Goal: Task Accomplishment & Management: Manage account settings

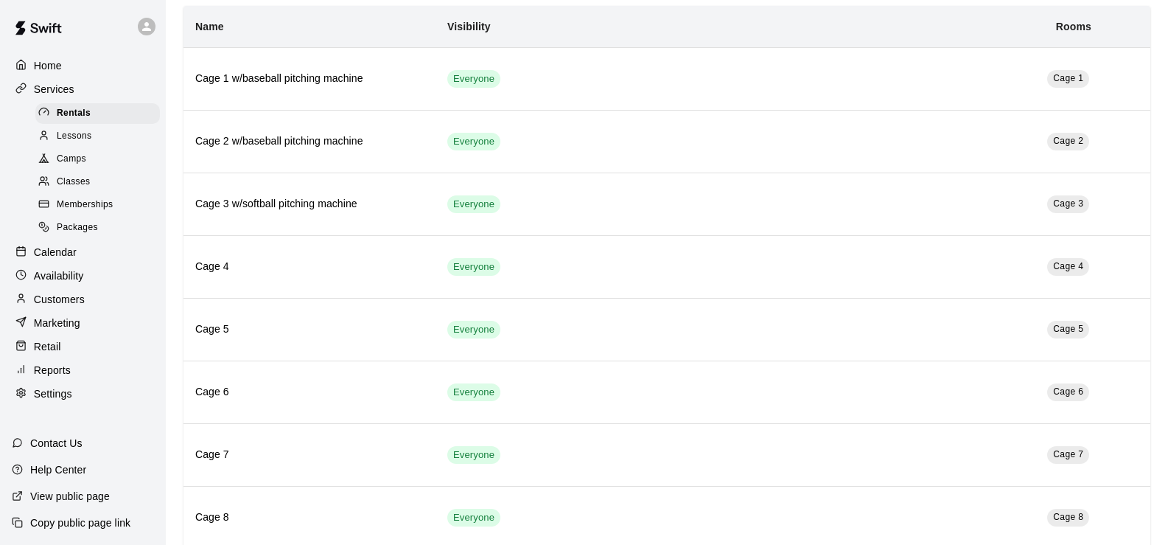
scroll to position [147, 0]
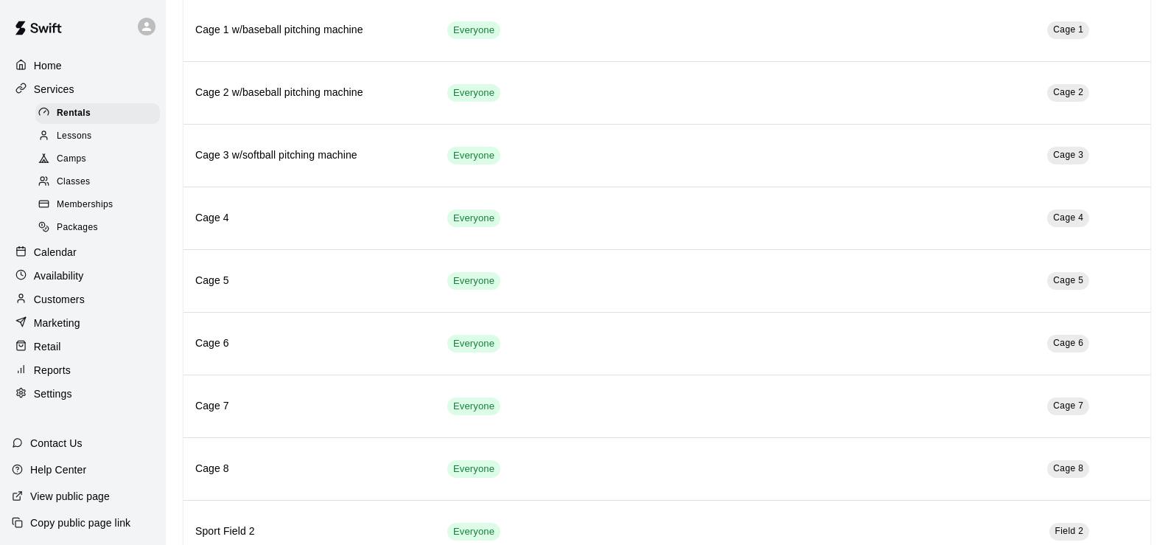
click at [54, 307] on p "Customers" at bounding box center [59, 299] width 51 height 15
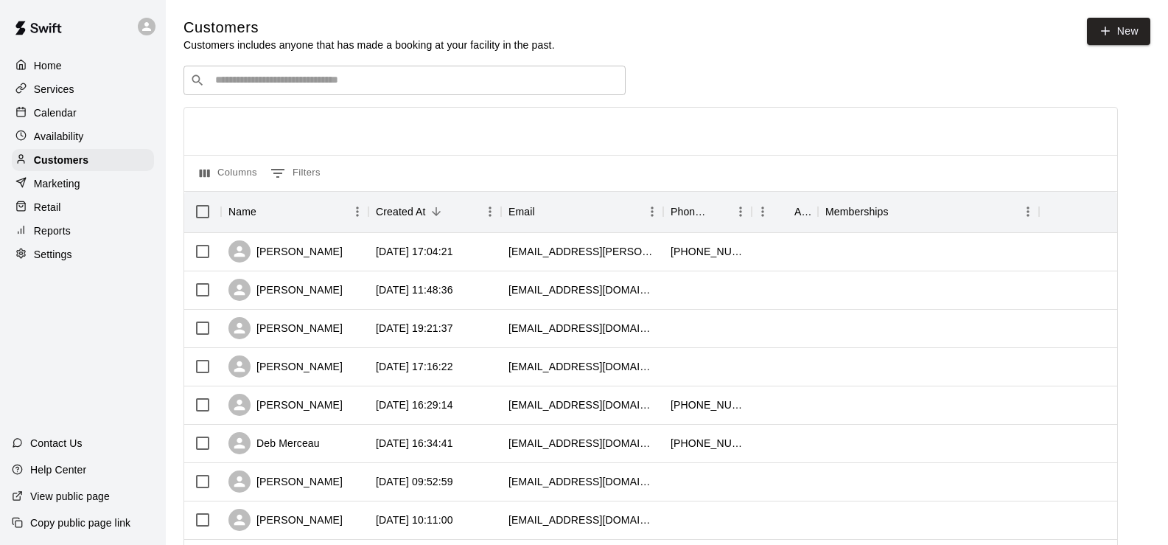
click at [62, 206] on div "Retail" at bounding box center [83, 207] width 142 height 22
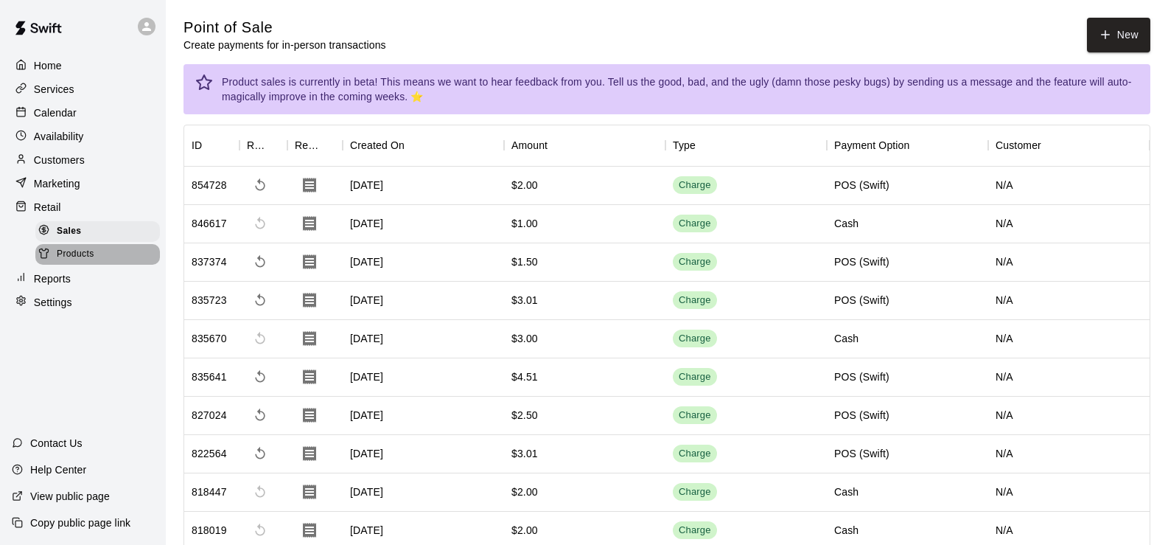
click at [69, 254] on span "Products" at bounding box center [76, 254] width 38 height 15
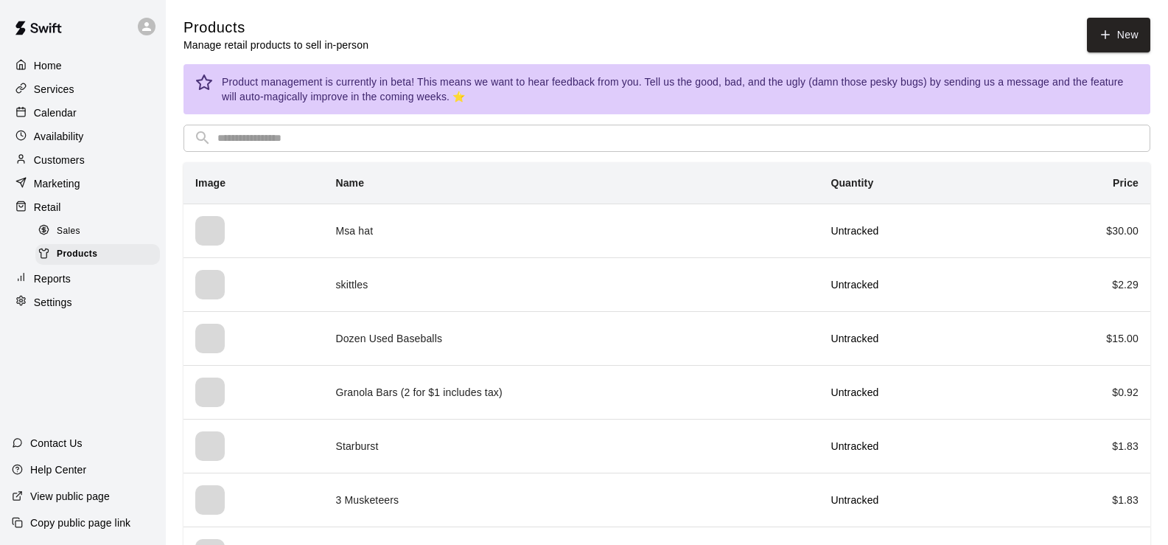
click at [66, 237] on span "Sales" at bounding box center [69, 231] width 24 height 15
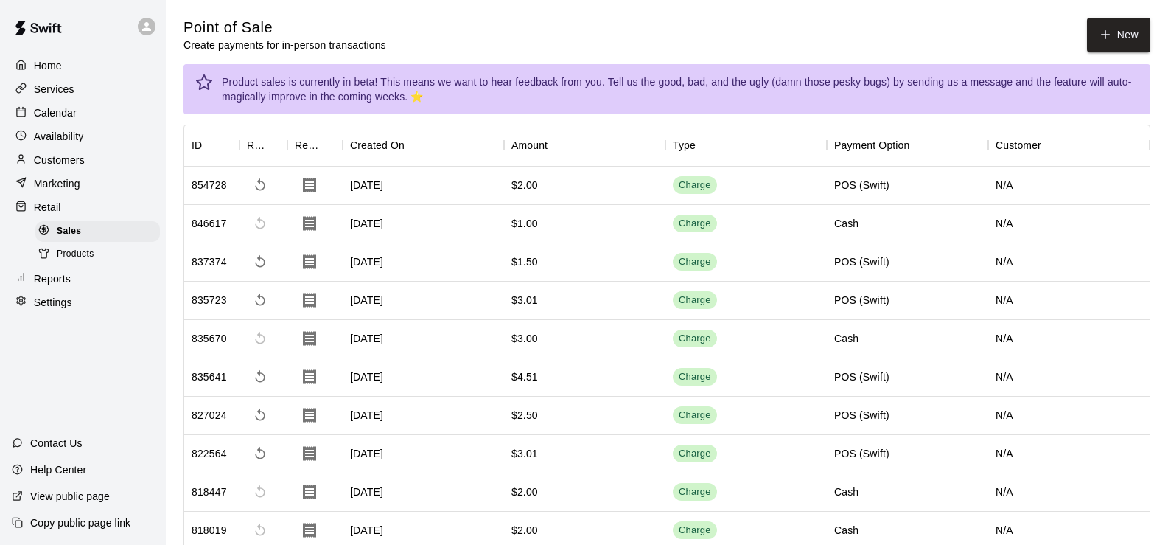
click at [71, 254] on span "Products" at bounding box center [76, 254] width 38 height 15
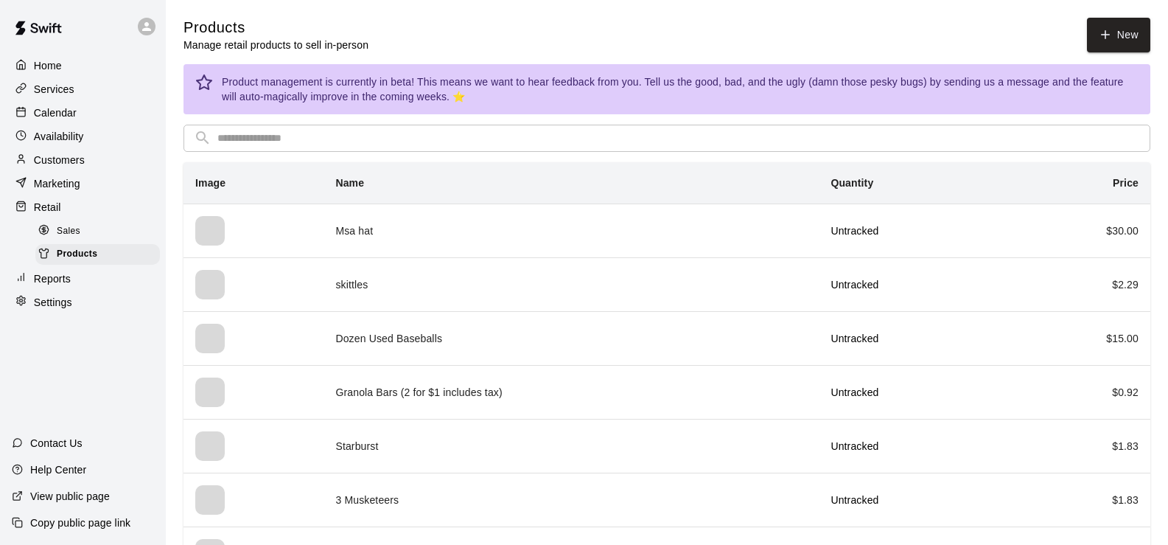
click at [50, 286] on p "Reports" at bounding box center [52, 278] width 37 height 15
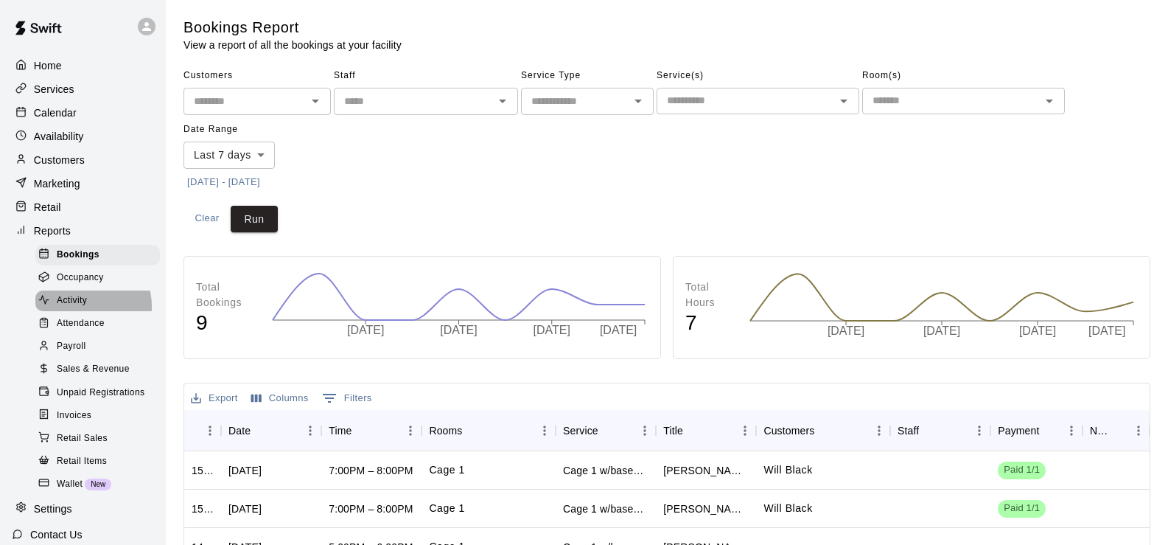
click at [85, 308] on span "Activity" at bounding box center [72, 300] width 30 height 15
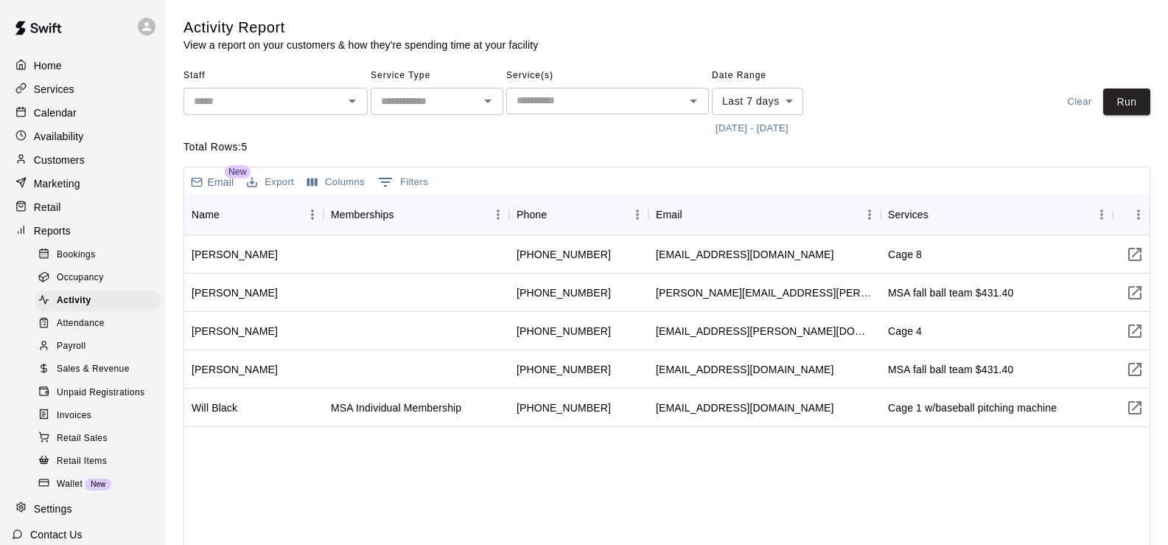
click at [483, 100] on icon "Open" at bounding box center [488, 101] width 18 height 18
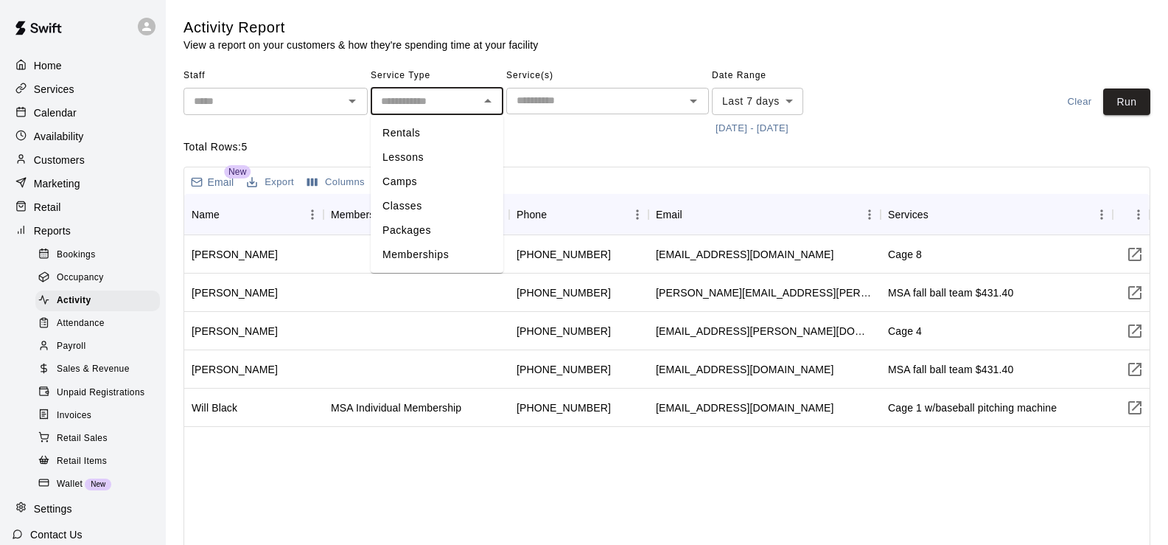
click at [411, 231] on li "Packages" at bounding box center [437, 230] width 133 height 24
type input "********"
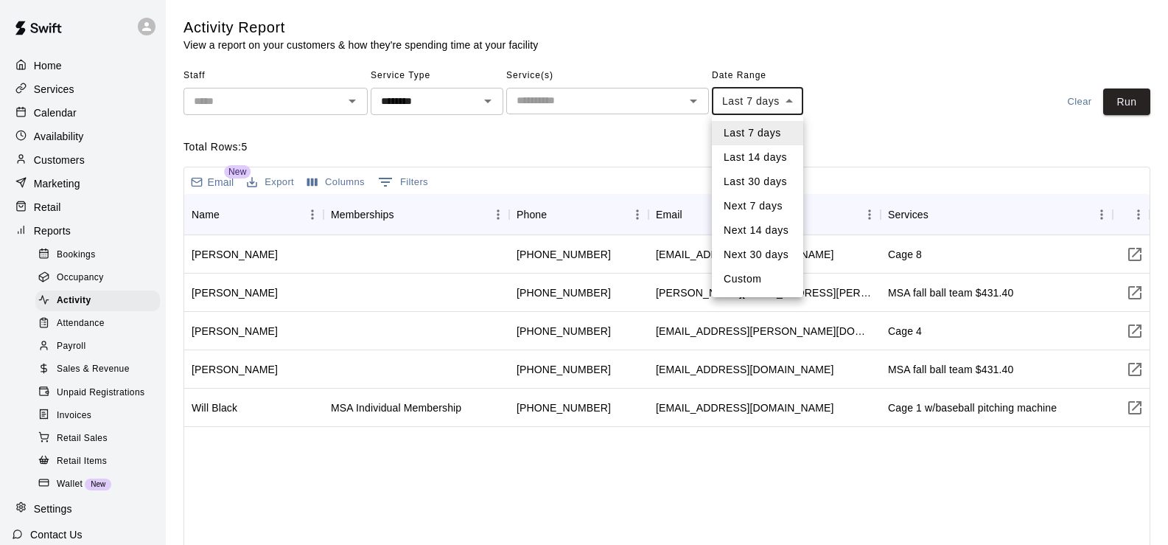
click at [785, 97] on body "Home Services Calendar Availability Customers Marketing Retail Reports Bookings…" at bounding box center [584, 344] width 1168 height 688
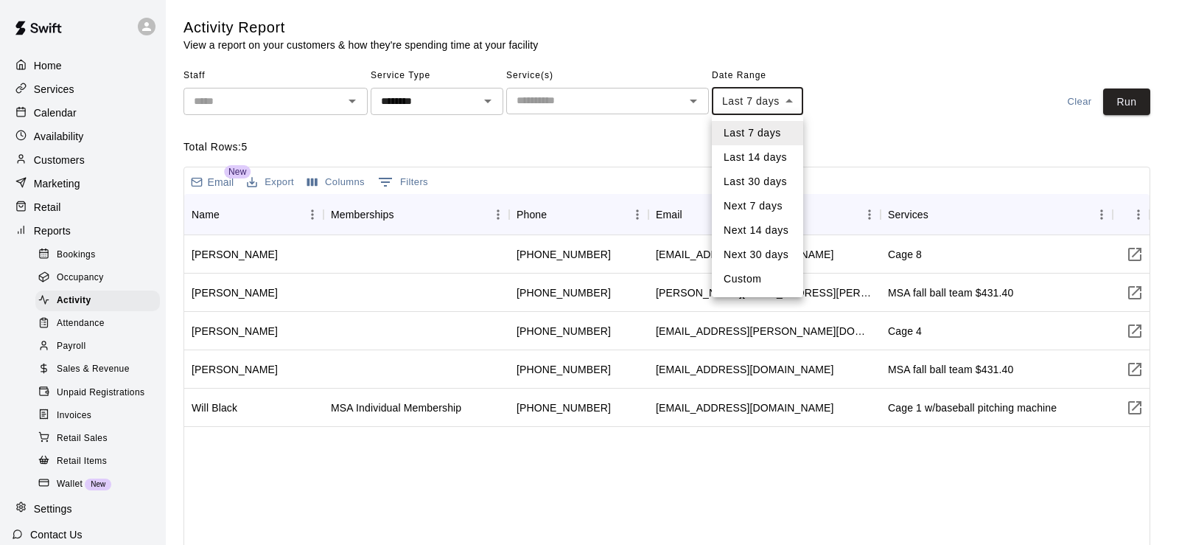
click at [758, 270] on li "Custom" at bounding box center [757, 279] width 91 height 24
type input "******"
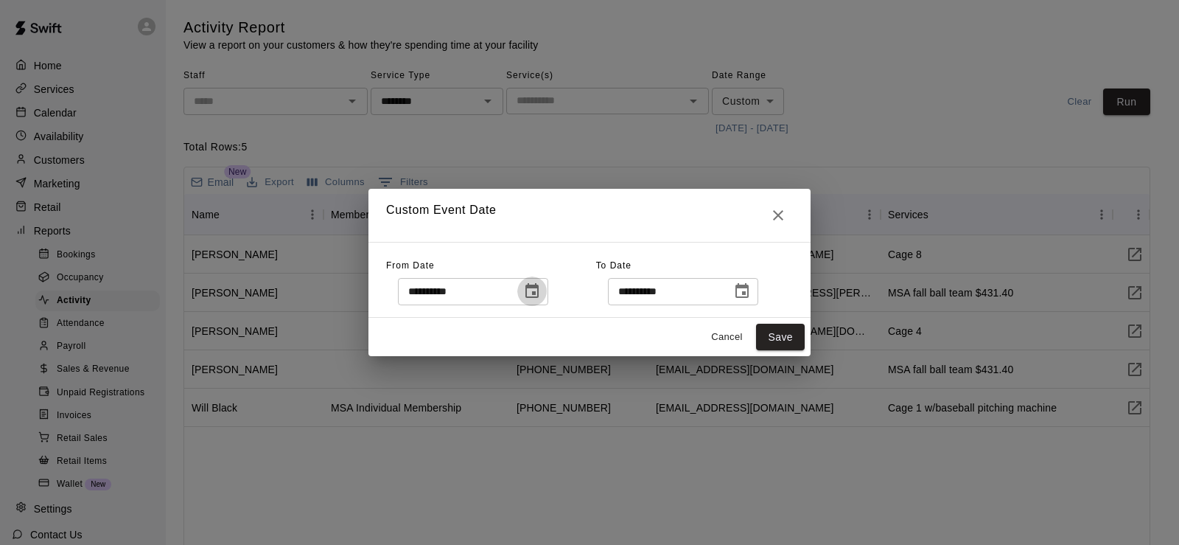
click at [539, 288] on icon "Choose date, selected date is Oct 2, 2025" at bounding box center [531, 290] width 13 height 15
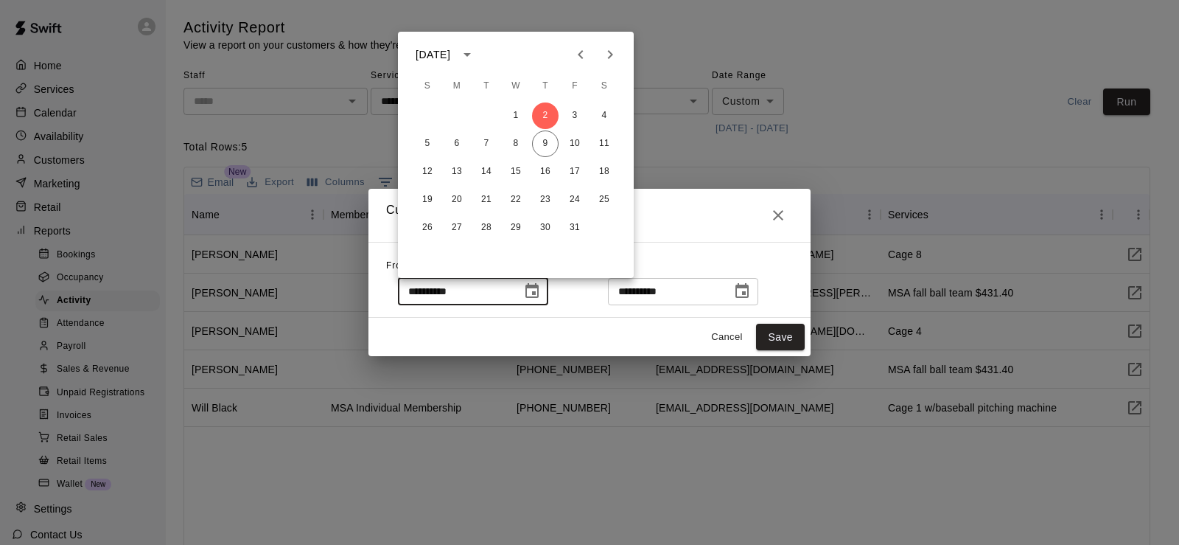
click at [498, 293] on input "**********" at bounding box center [454, 291] width 113 height 27
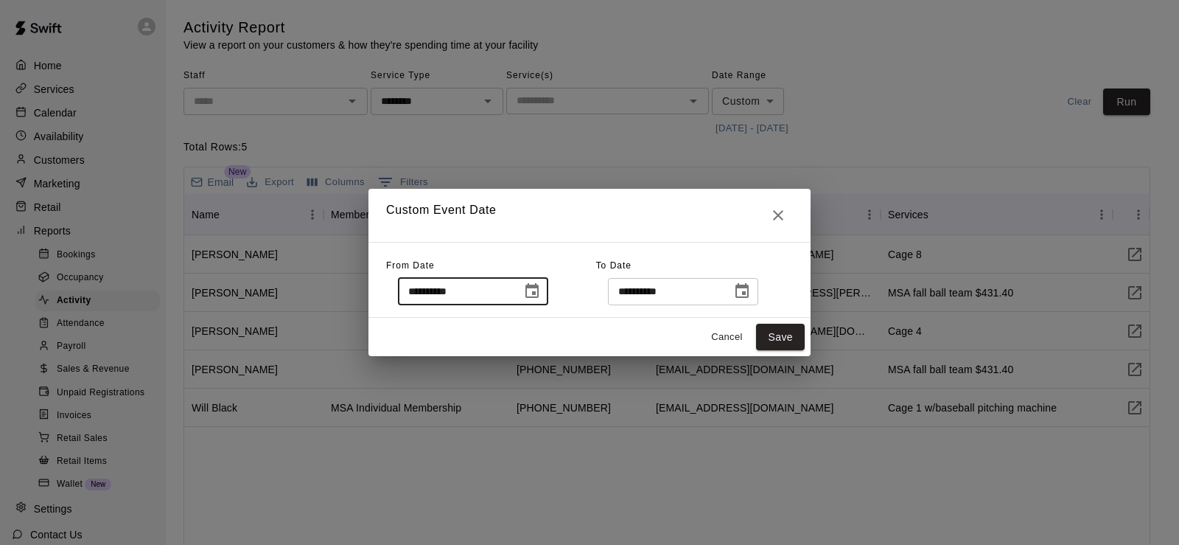
drag, startPoint x: 476, startPoint y: 290, endPoint x: 461, endPoint y: 290, distance: 15.5
click at [461, 290] on input "**********" at bounding box center [454, 291] width 113 height 27
click at [475, 292] on input "**********" at bounding box center [454, 291] width 113 height 27
type input "**********"
click at [778, 335] on button "Save" at bounding box center [780, 337] width 49 height 27
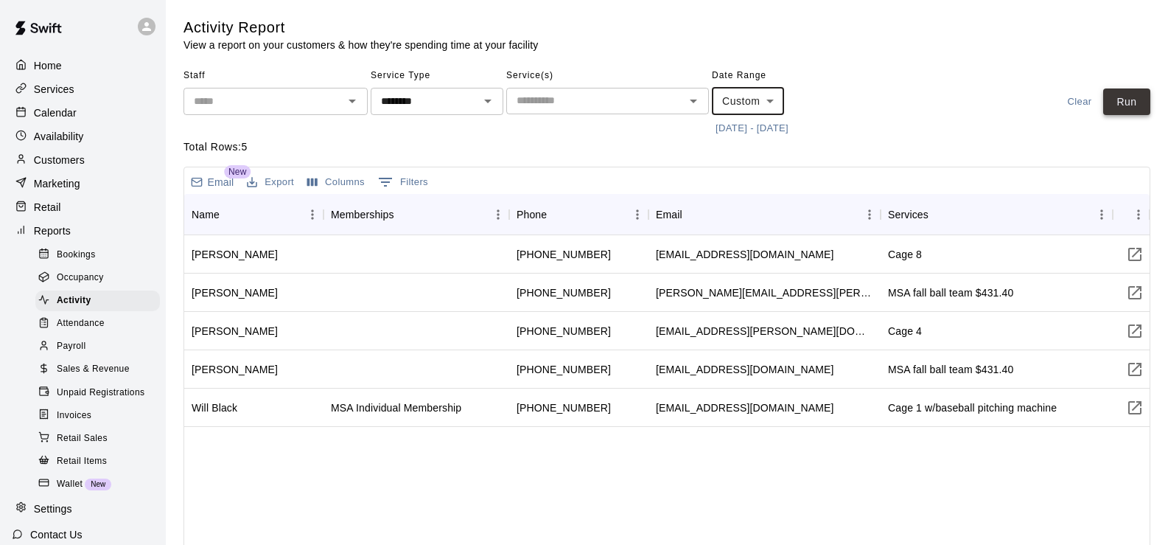
click at [1131, 102] on button "Run" at bounding box center [1126, 101] width 47 height 27
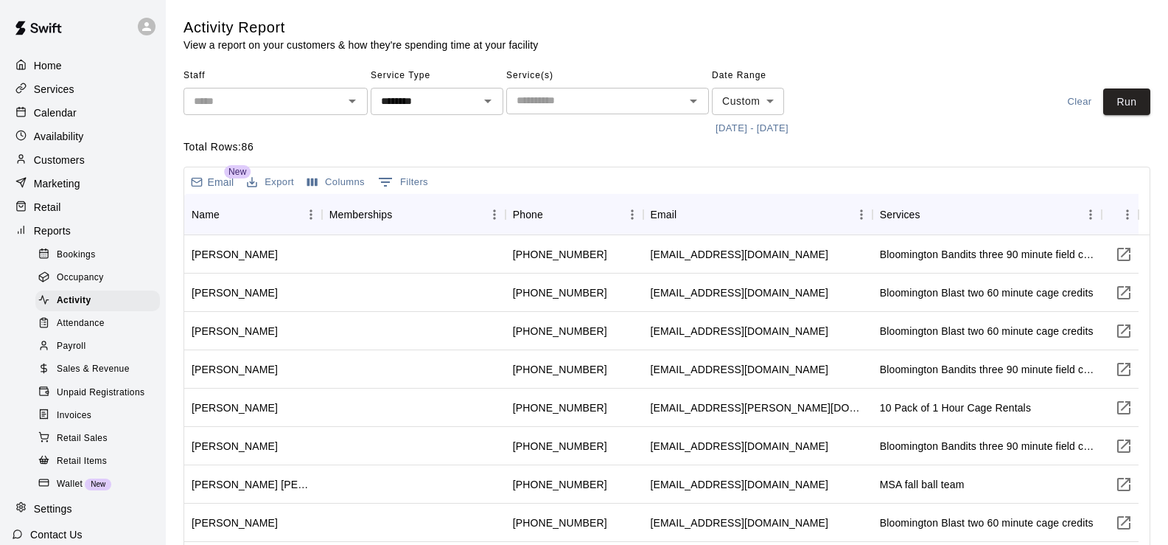
click at [696, 108] on icon "Open" at bounding box center [694, 101] width 18 height 18
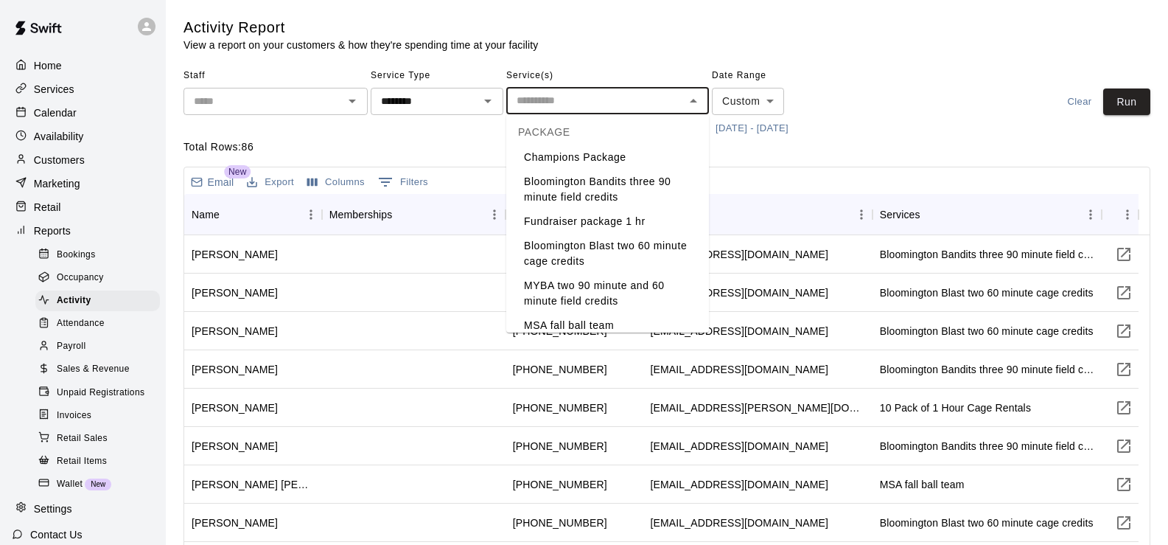
scroll to position [361, 0]
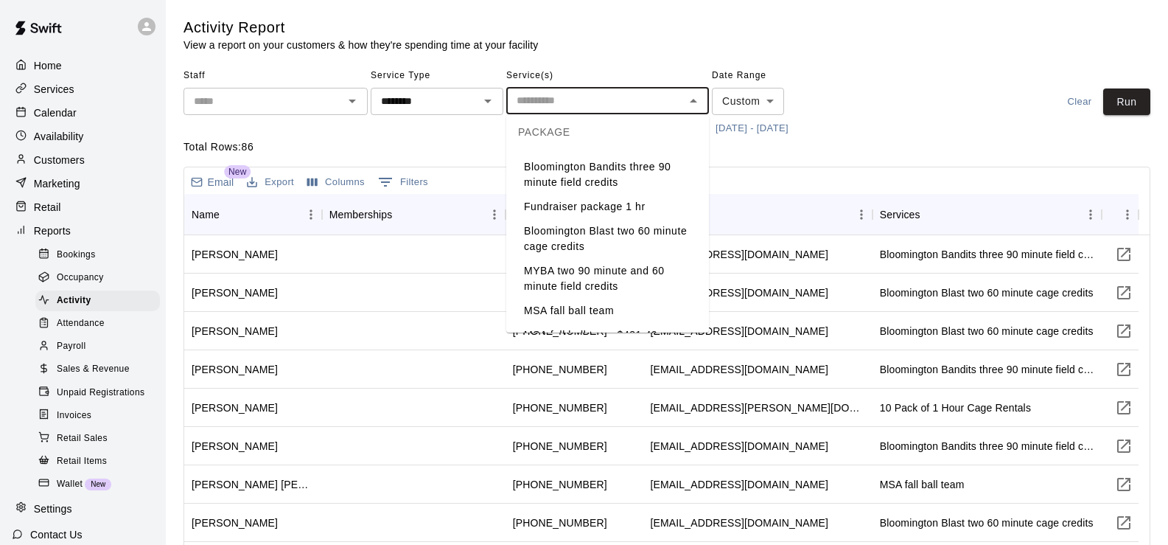
click at [644, 195] on li "Bloomington Bandits three 90 minute field credits" at bounding box center [607, 175] width 203 height 40
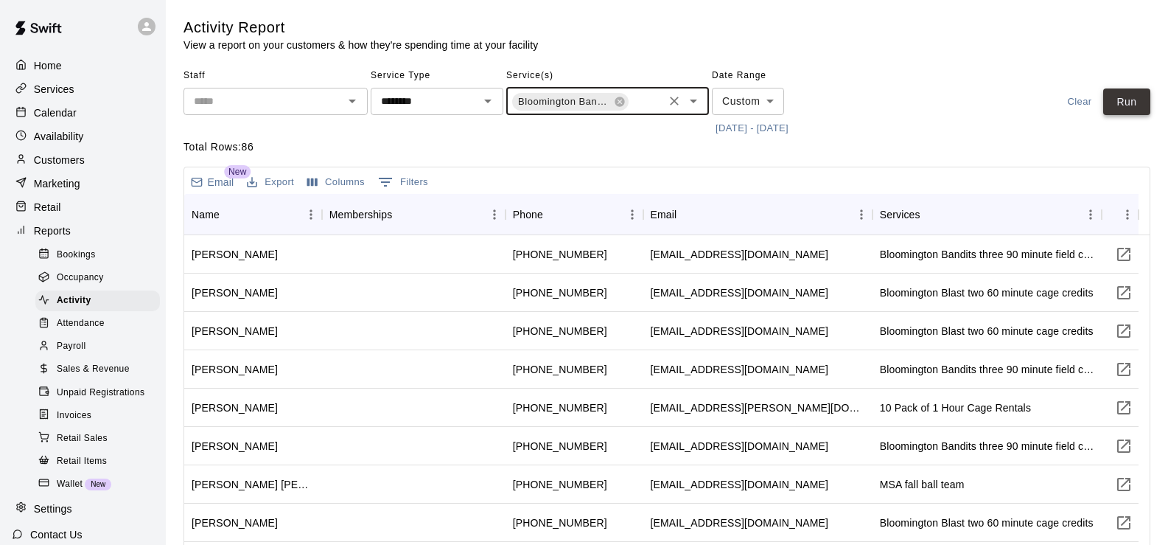
click at [1139, 104] on button "Run" at bounding box center [1126, 101] width 47 height 27
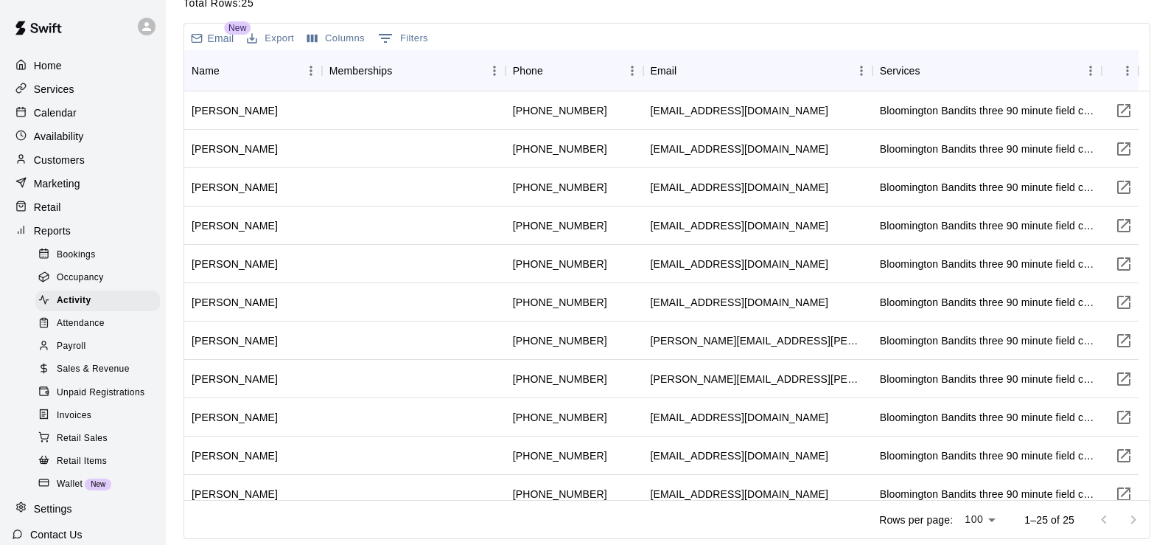
scroll to position [0, 0]
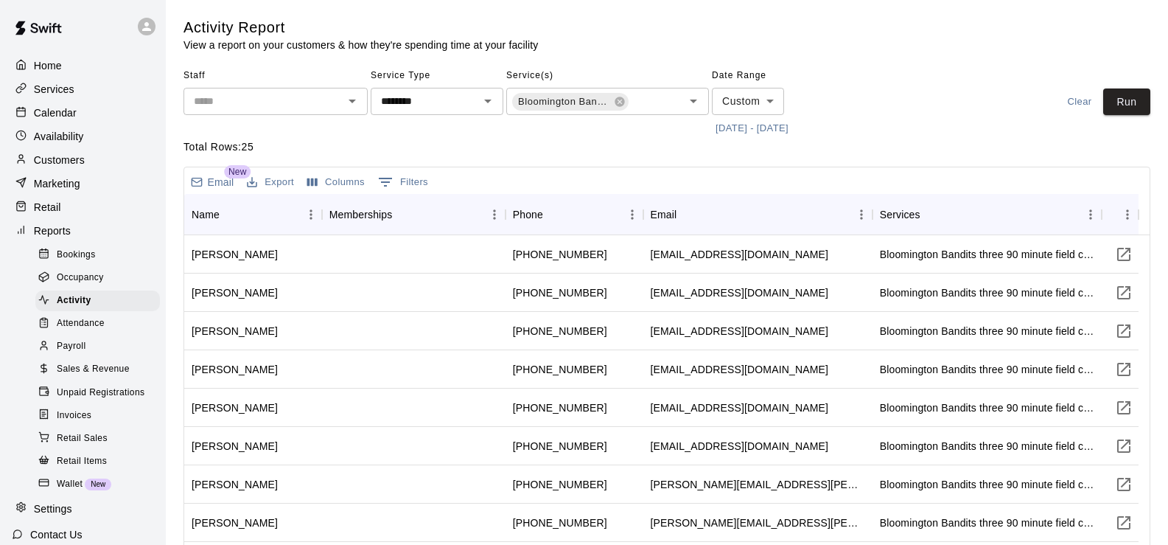
click at [276, 185] on button "Export" at bounding box center [270, 182] width 55 height 23
click at [281, 215] on li "Download as CSV" at bounding box center [299, 212] width 113 height 24
click at [484, 107] on icon "Open" at bounding box center [488, 101] width 18 height 18
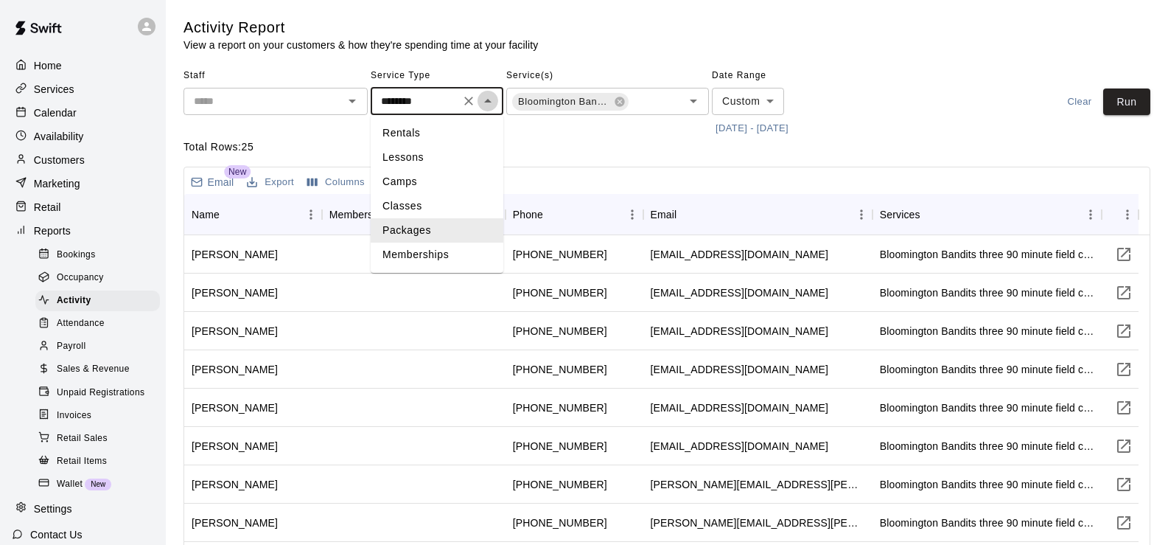
click at [484, 107] on icon "Close" at bounding box center [488, 101] width 18 height 18
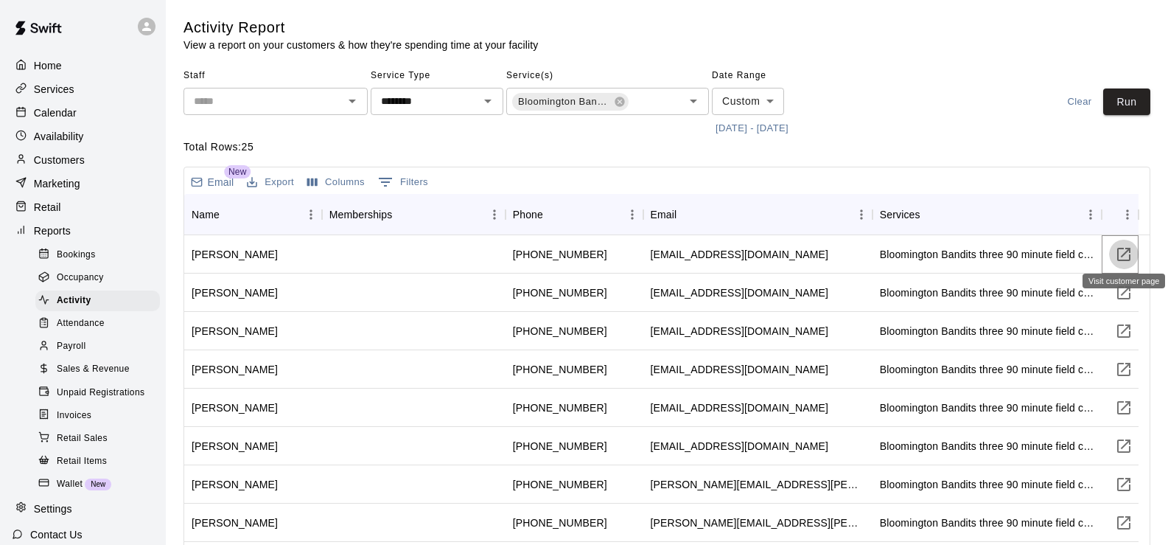
click at [1121, 251] on icon "Visit customer page" at bounding box center [1124, 254] width 18 height 18
click at [1125, 291] on icon "Visit customer page" at bounding box center [1123, 292] width 13 height 13
click at [1119, 329] on icon "Visit customer page" at bounding box center [1123, 330] width 13 height 13
click at [1129, 370] on icon "Visit customer page" at bounding box center [1123, 369] width 13 height 13
click at [1124, 406] on icon "Visit customer page" at bounding box center [1124, 408] width 18 height 18
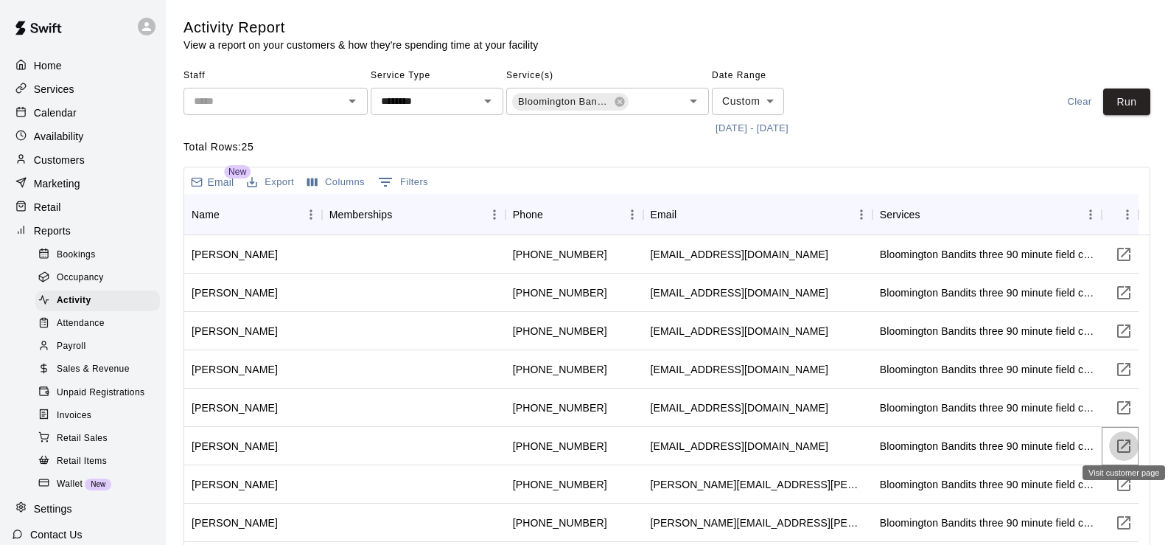
click at [1128, 445] on icon "Visit customer page" at bounding box center [1124, 446] width 18 height 18
click at [1125, 478] on icon "Visit customer page" at bounding box center [1123, 484] width 13 height 13
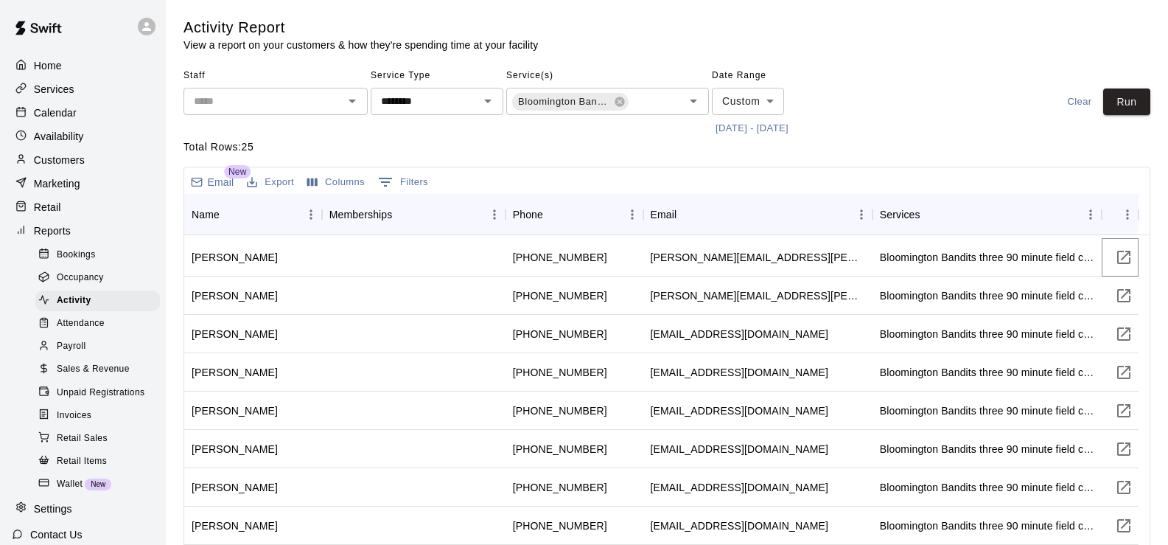
scroll to position [221, 0]
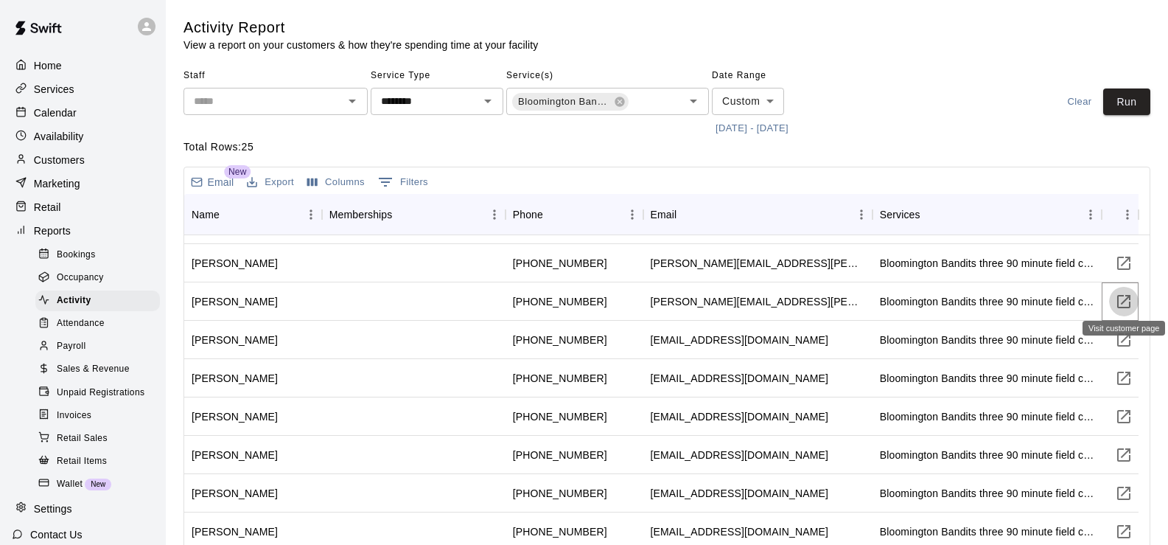
click at [1130, 303] on icon "Visit customer page" at bounding box center [1123, 301] width 13 height 13
click at [1118, 343] on icon "Visit customer page" at bounding box center [1123, 339] width 13 height 13
click at [1125, 377] on icon "Visit customer page" at bounding box center [1123, 377] width 13 height 13
click at [1128, 414] on icon "Visit customer page" at bounding box center [1124, 417] width 18 height 18
click at [1124, 448] on icon "Visit customer page" at bounding box center [1123, 454] width 13 height 13
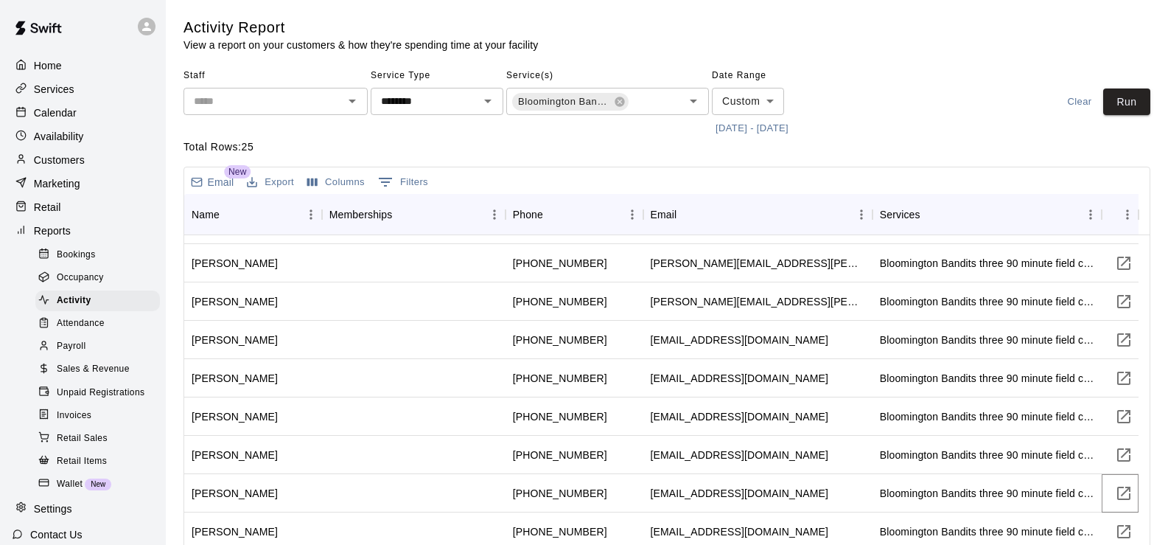
click at [1130, 490] on icon "Visit customer page" at bounding box center [1123, 492] width 13 height 13
click at [1120, 493] on icon "Visit customer page" at bounding box center [1124, 493] width 18 height 18
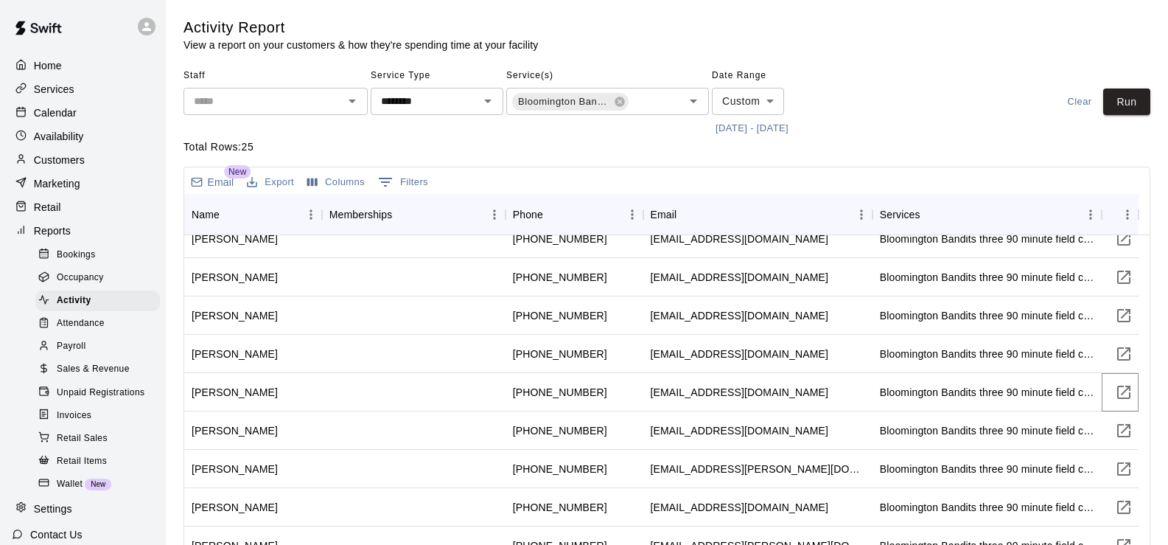
scroll to position [368, 0]
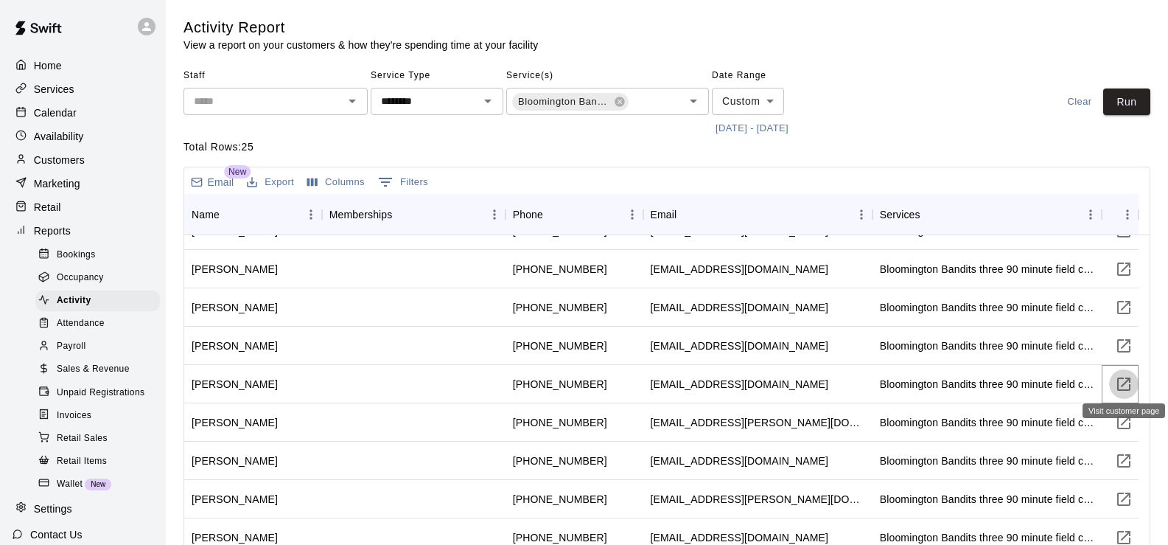
click at [1126, 391] on icon "Visit customer page" at bounding box center [1124, 384] width 18 height 18
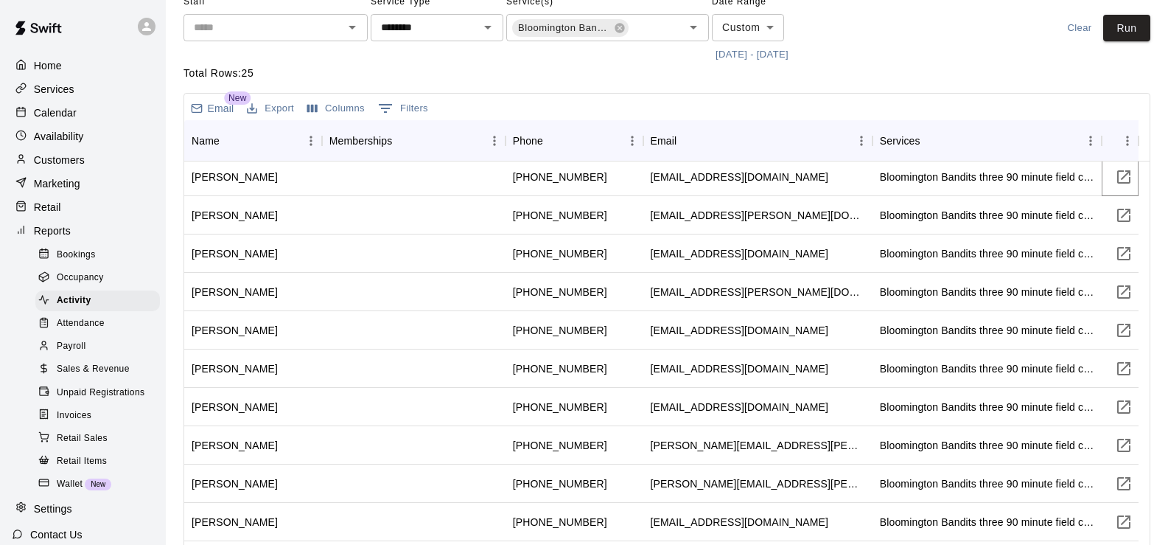
scroll to position [476, 0]
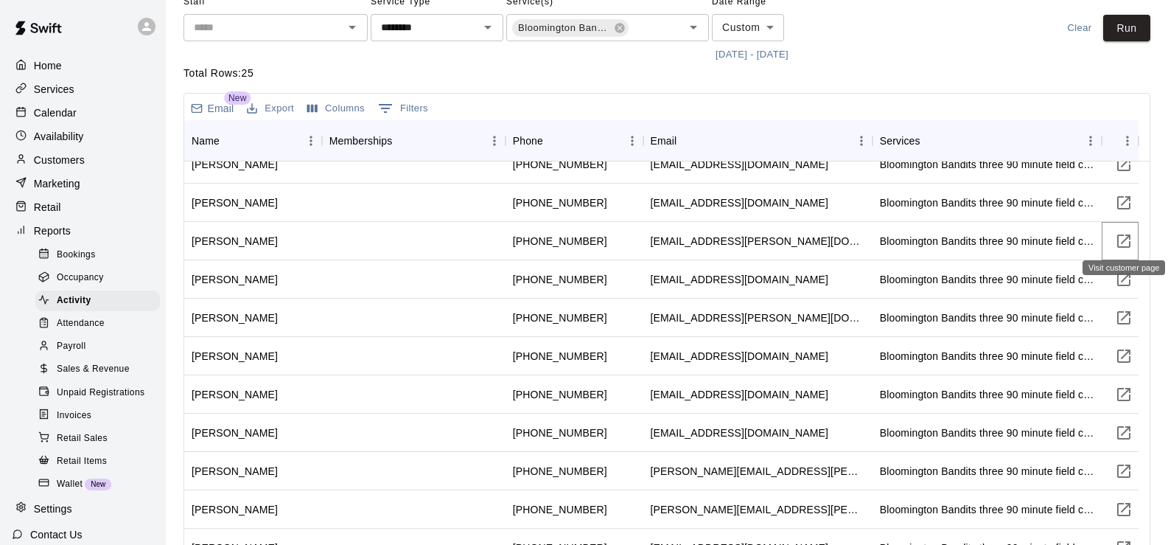
click at [1130, 244] on icon "Visit customer page" at bounding box center [1123, 240] width 13 height 13
click at [1121, 280] on icon "Visit customer page" at bounding box center [1124, 279] width 18 height 18
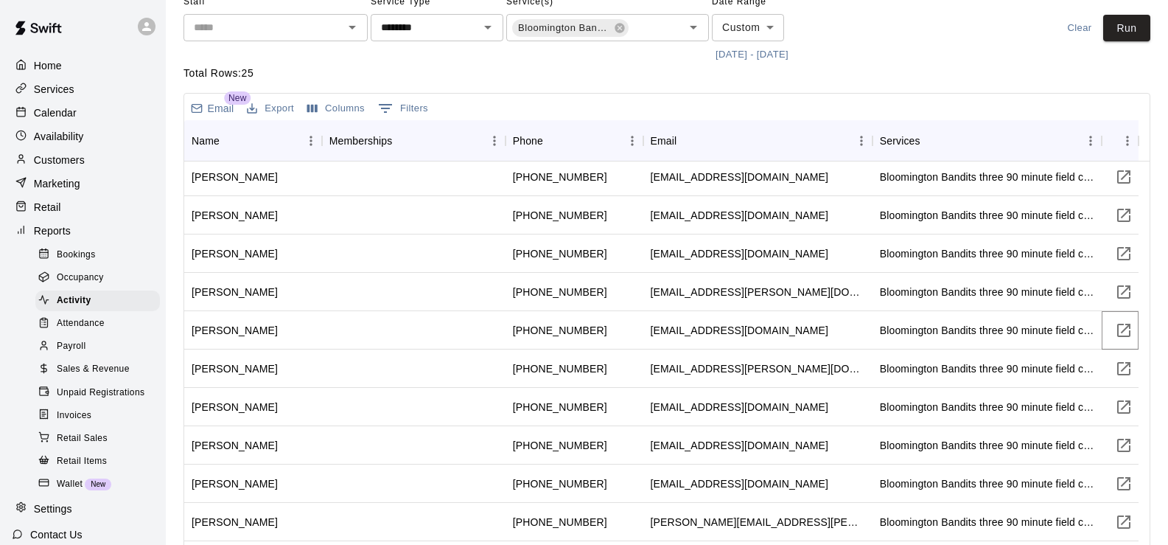
scroll to position [402, 0]
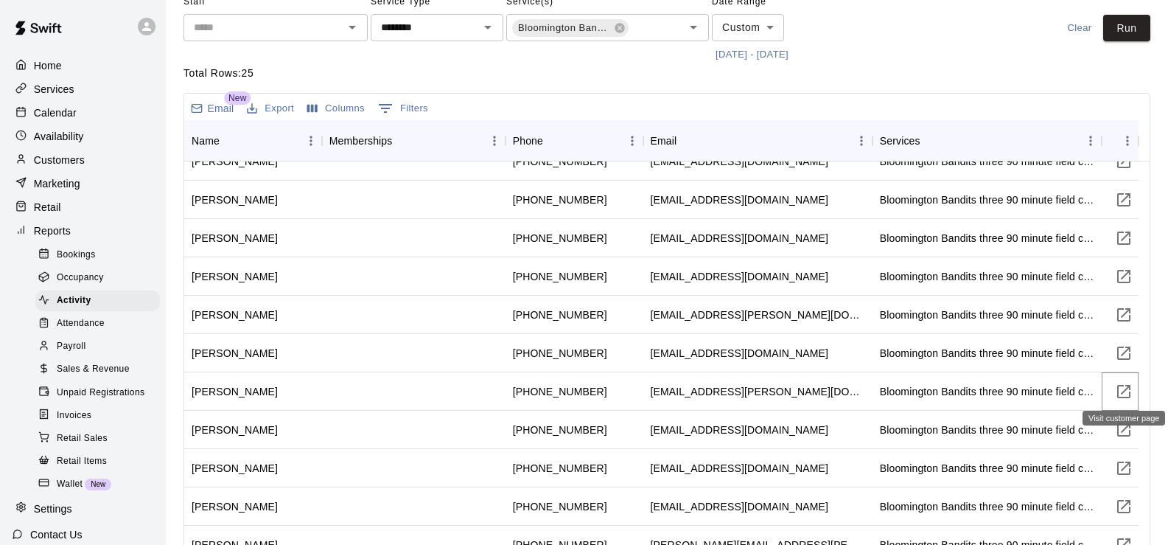
click at [1128, 391] on icon "Visit customer page" at bounding box center [1124, 391] width 18 height 18
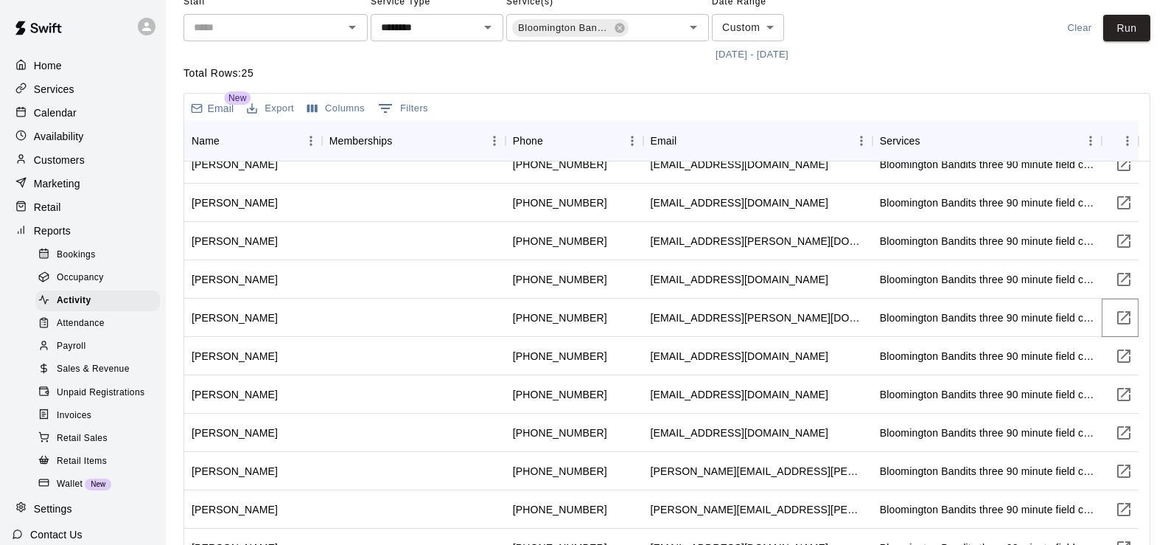
scroll to position [550, 0]
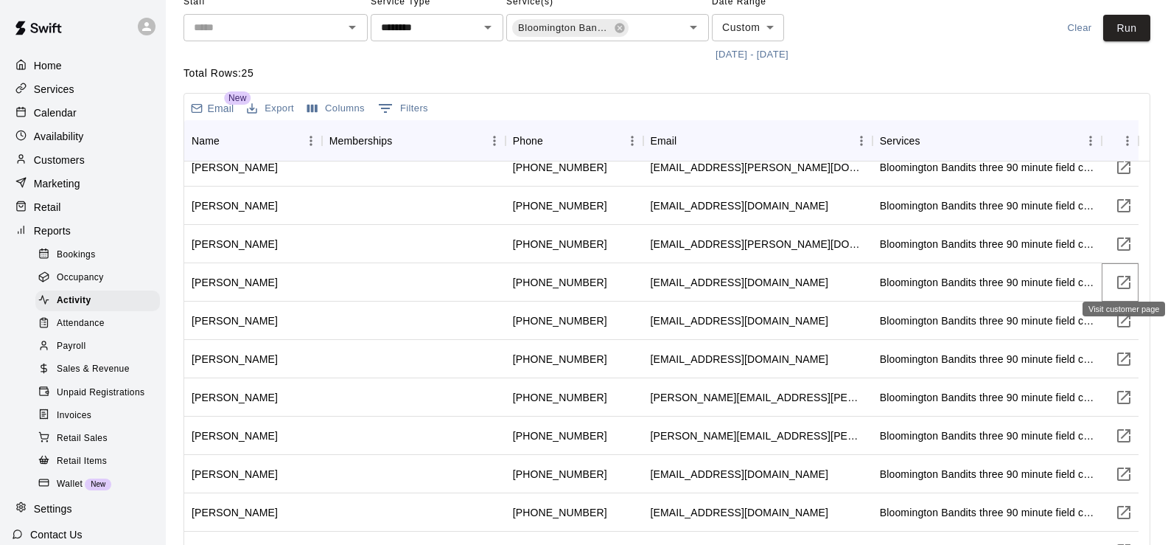
click at [1129, 283] on icon "Visit customer page" at bounding box center [1123, 282] width 13 height 13
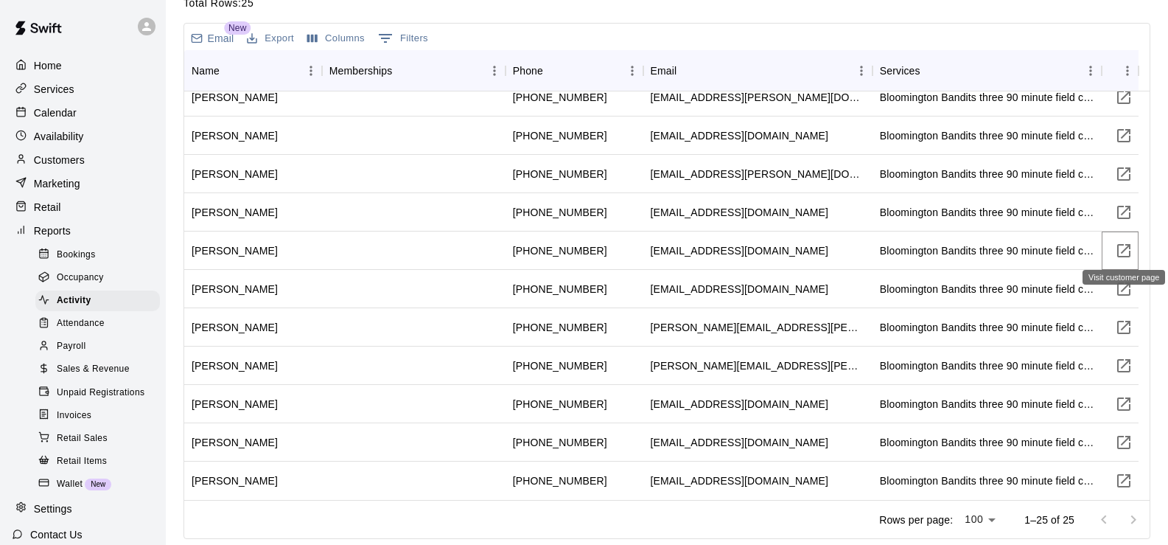
click at [1123, 256] on icon "Visit customer page" at bounding box center [1123, 250] width 13 height 13
click at [1130, 284] on icon "Visit customer page" at bounding box center [1123, 288] width 13 height 13
click at [1123, 329] on icon "Visit customer page" at bounding box center [1124, 327] width 18 height 18
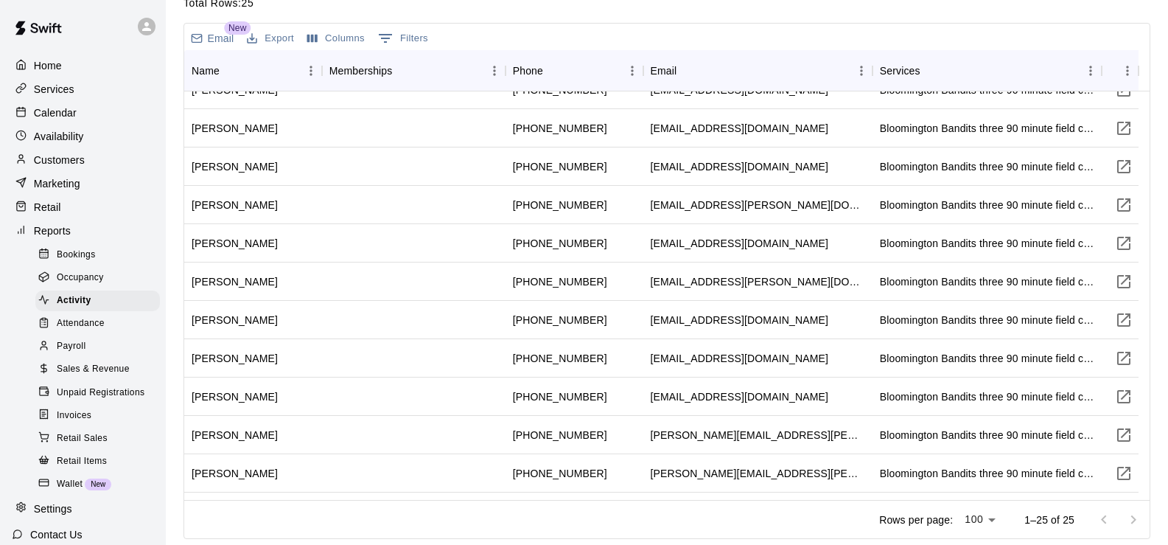
scroll to position [550, 0]
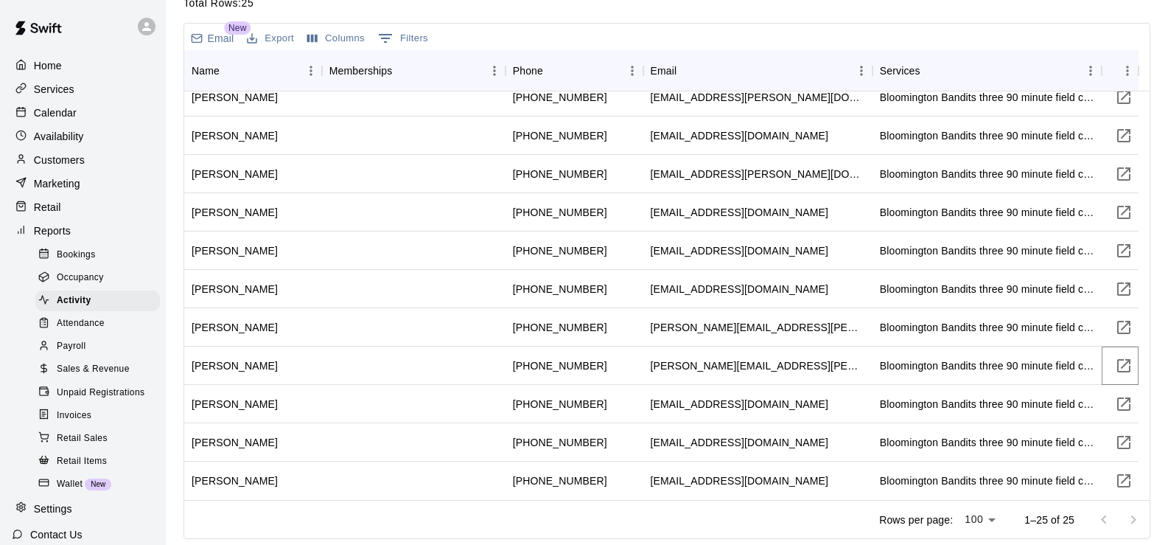
click at [1130, 362] on icon "Visit customer page" at bounding box center [1123, 365] width 13 height 13
click at [1119, 405] on icon "Visit customer page" at bounding box center [1124, 404] width 18 height 18
click at [1125, 441] on icon "Visit customer page" at bounding box center [1123, 442] width 13 height 13
click at [1125, 475] on icon "Visit customer page" at bounding box center [1124, 481] width 18 height 18
drag, startPoint x: 1142, startPoint y: 381, endPoint x: 1150, endPoint y: 156, distance: 224.9
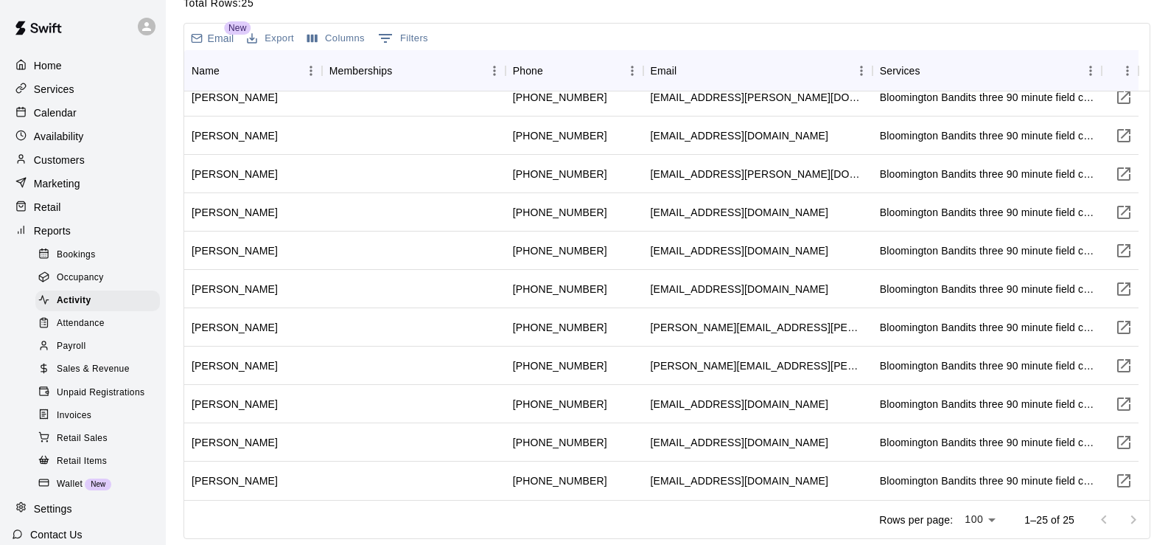
click at [695, 534] on div "Rows per page: 100 *** 1–25 of 25" at bounding box center [666, 519] width 965 height 38
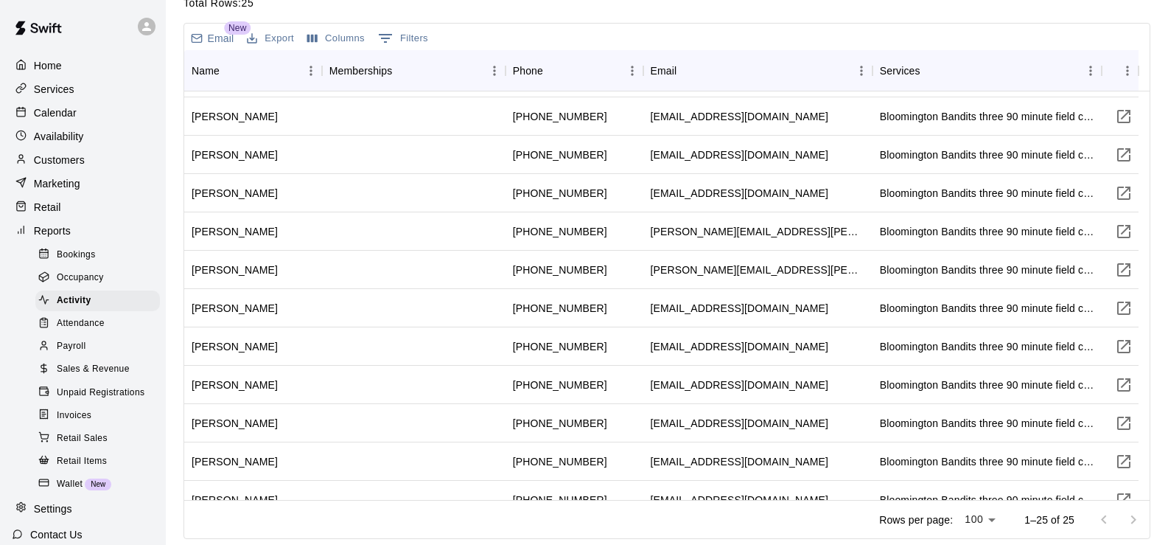
scroll to position [0, 0]
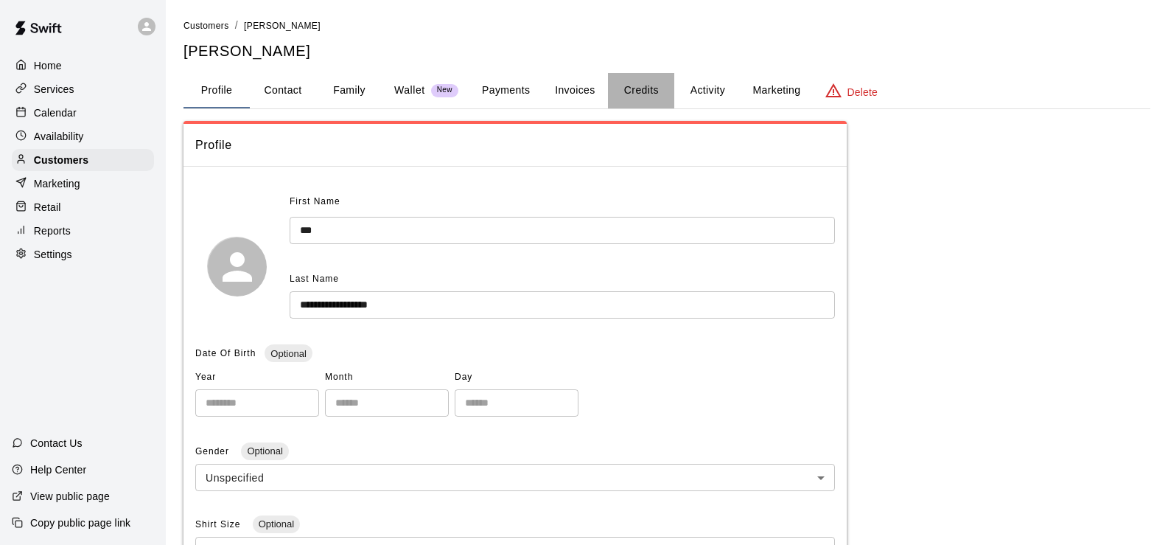
click at [635, 89] on button "Credits" at bounding box center [641, 90] width 66 height 35
click at [629, 85] on button "Credits" at bounding box center [641, 90] width 66 height 35
click at [643, 89] on button "Credits" at bounding box center [641, 90] width 66 height 35
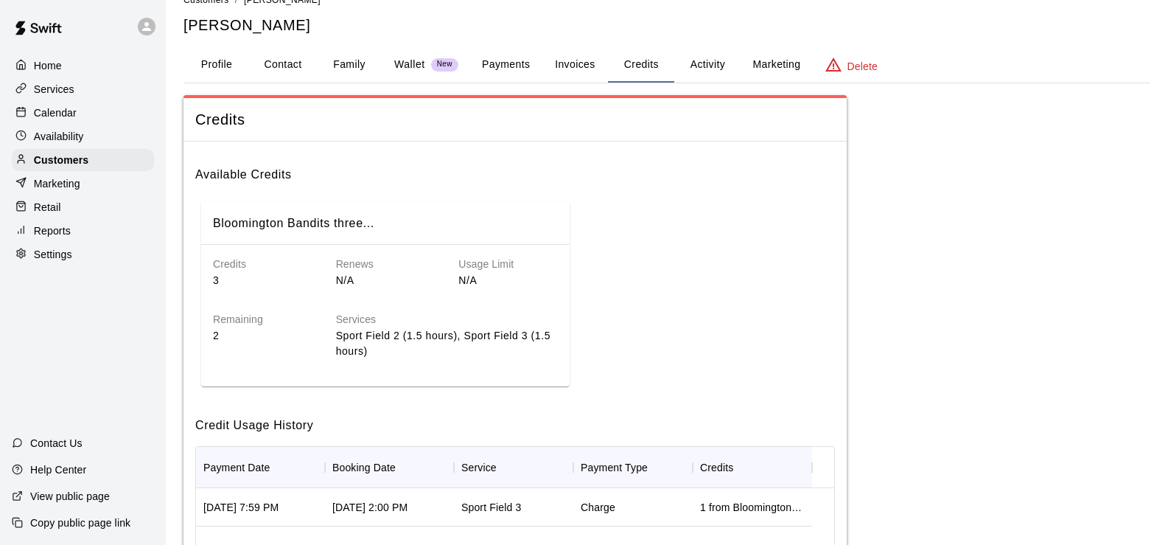
scroll to position [23, 0]
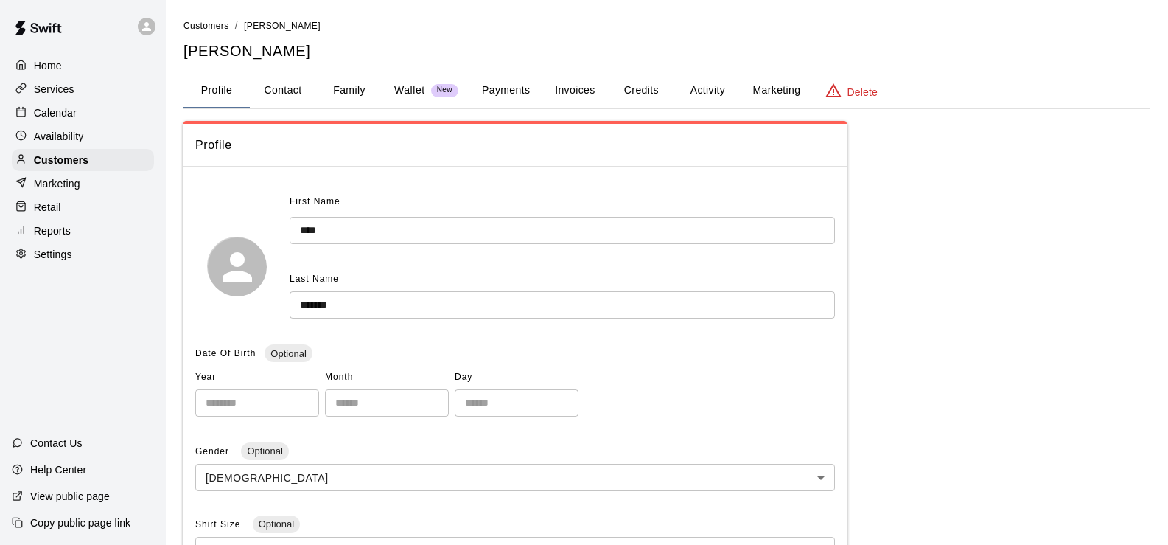
click at [638, 91] on button "Credits" at bounding box center [641, 90] width 66 height 35
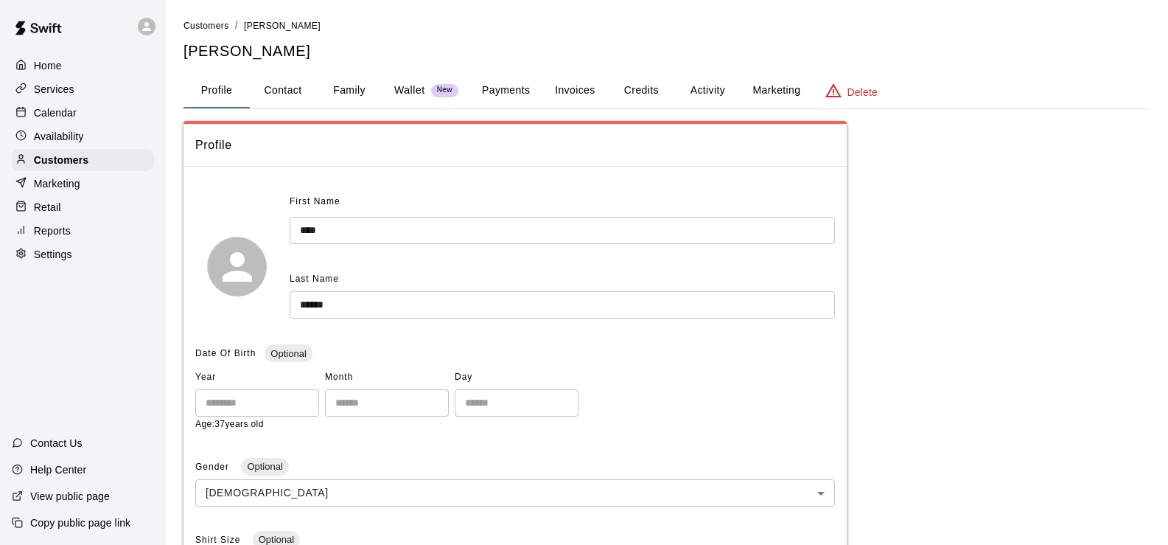
click at [645, 99] on button "Credits" at bounding box center [641, 90] width 66 height 35
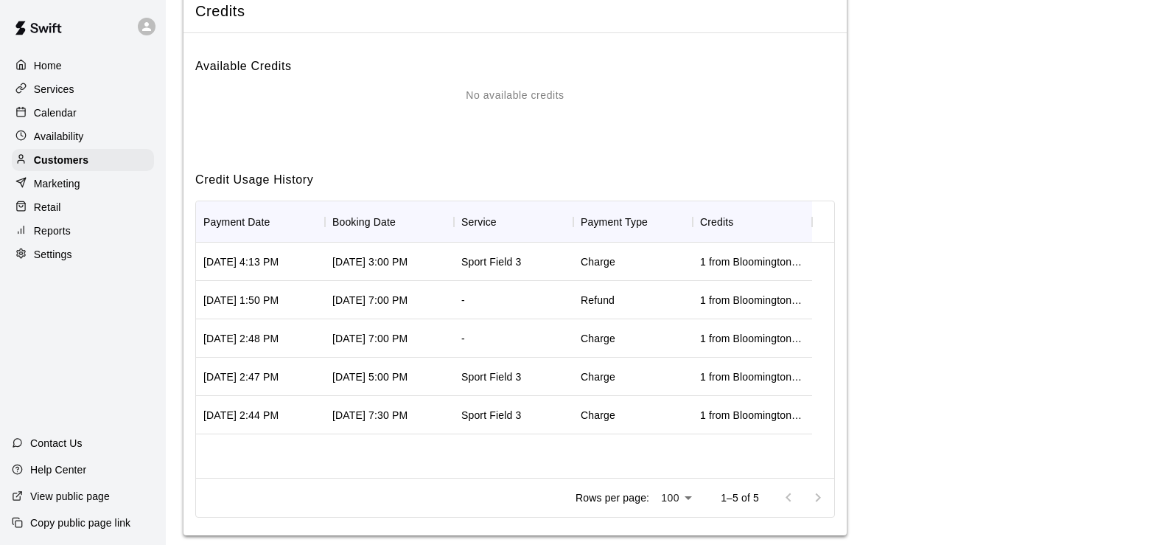
scroll to position [154, 0]
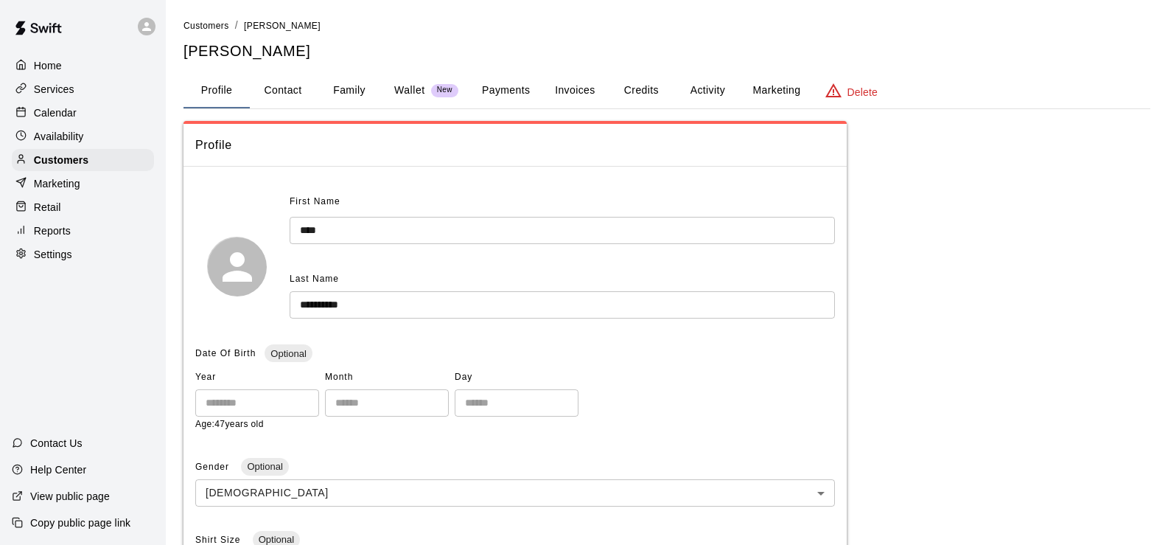
click at [654, 93] on button "Credits" at bounding box center [641, 90] width 66 height 35
click at [650, 95] on button "Credits" at bounding box center [641, 90] width 66 height 35
click at [651, 96] on button "Credits" at bounding box center [641, 90] width 66 height 35
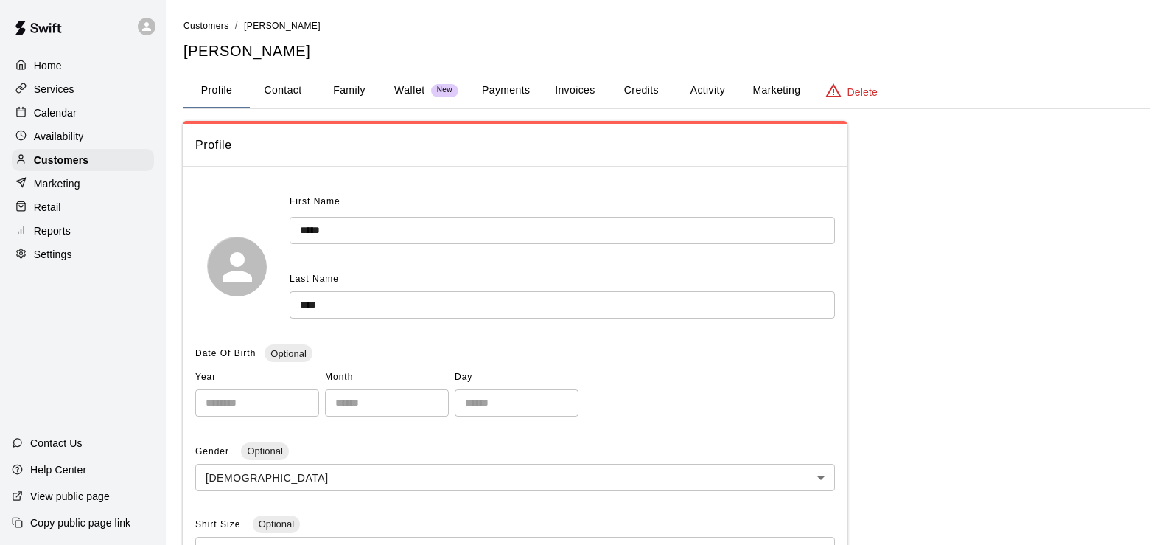
click at [651, 97] on button "Credits" at bounding box center [641, 90] width 66 height 35
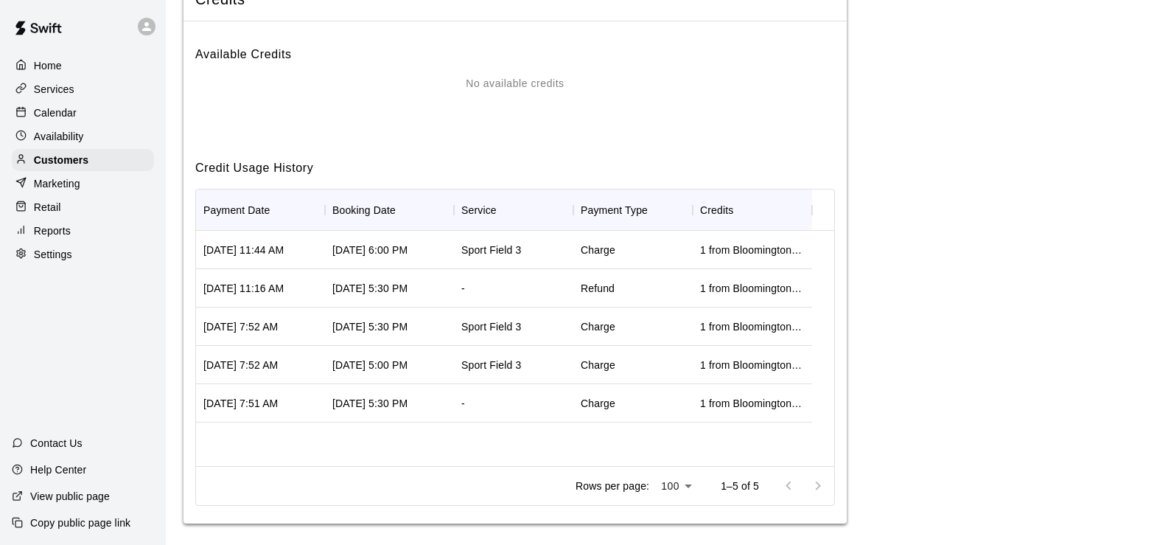
scroll to position [154, 0]
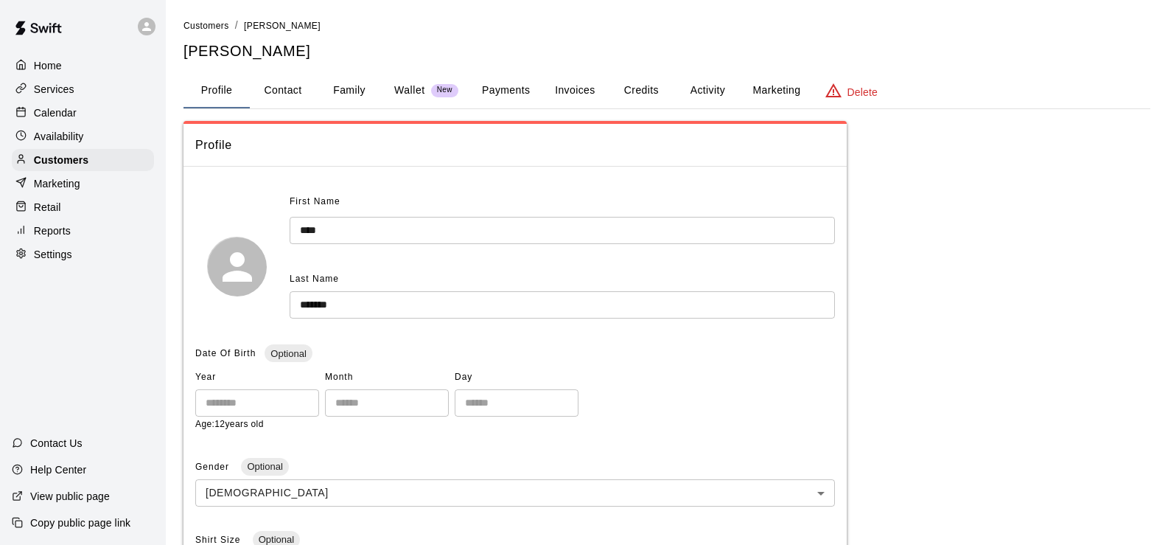
click at [637, 92] on button "Credits" at bounding box center [641, 90] width 66 height 35
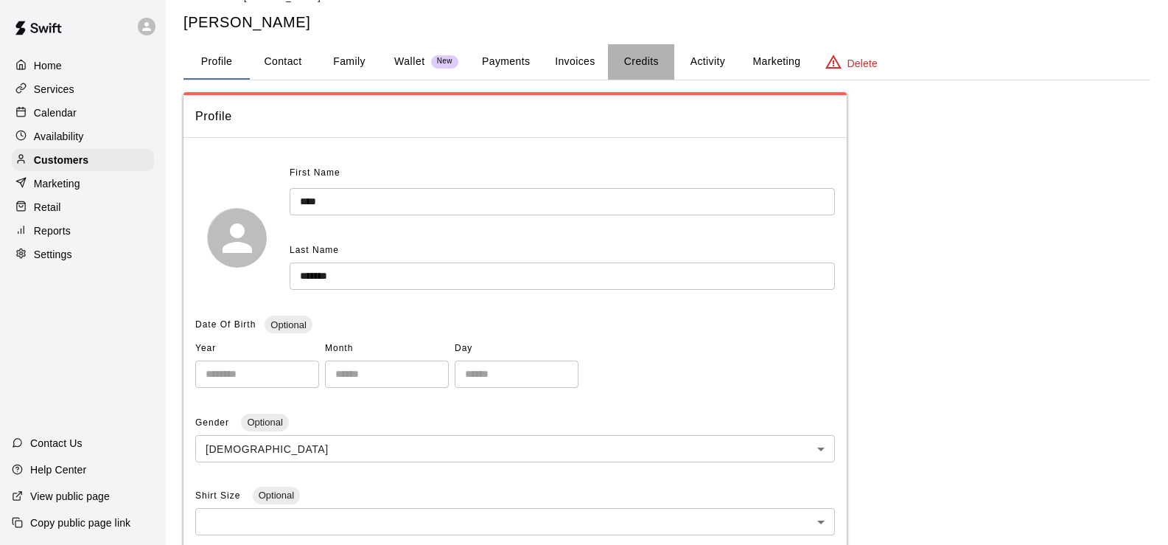
click at [641, 56] on button "Credits" at bounding box center [641, 61] width 66 height 35
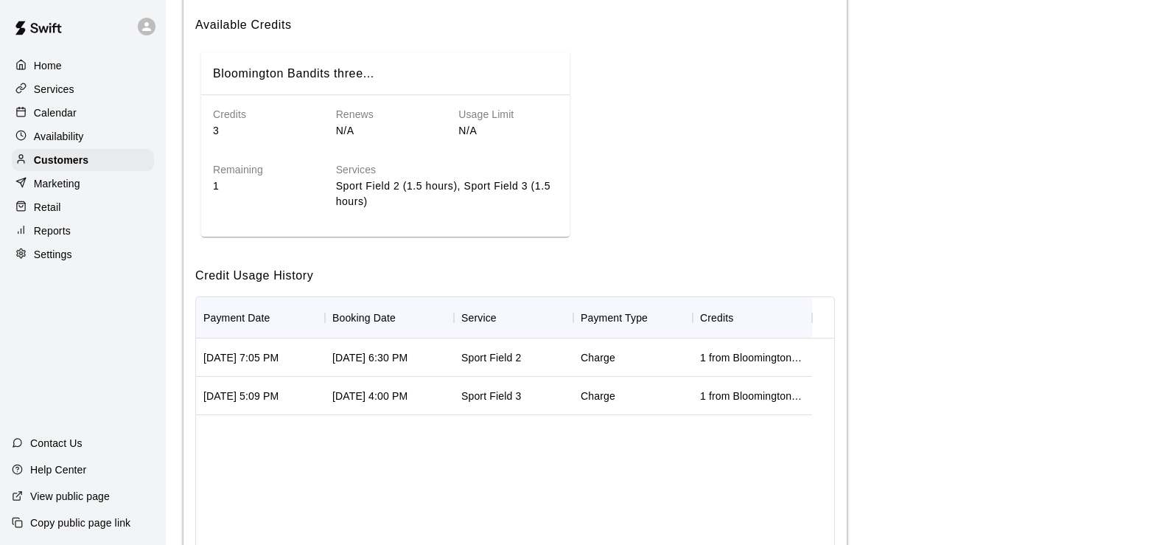
scroll to position [176, 0]
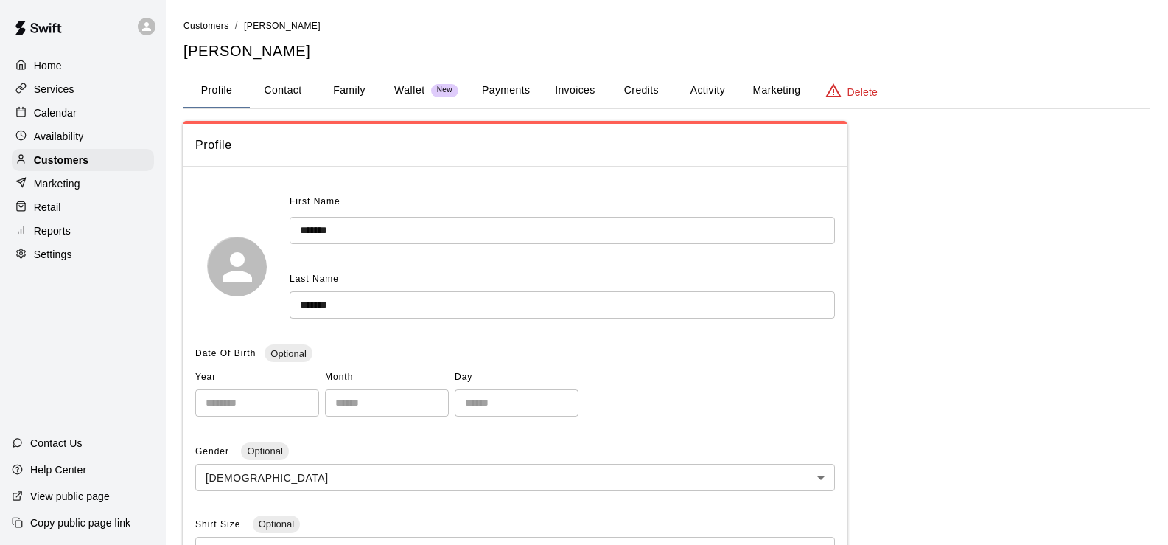
click at [646, 88] on button "Credits" at bounding box center [641, 90] width 66 height 35
click at [651, 91] on button "Credits" at bounding box center [641, 90] width 66 height 35
click at [622, 85] on button "Credits" at bounding box center [641, 90] width 66 height 35
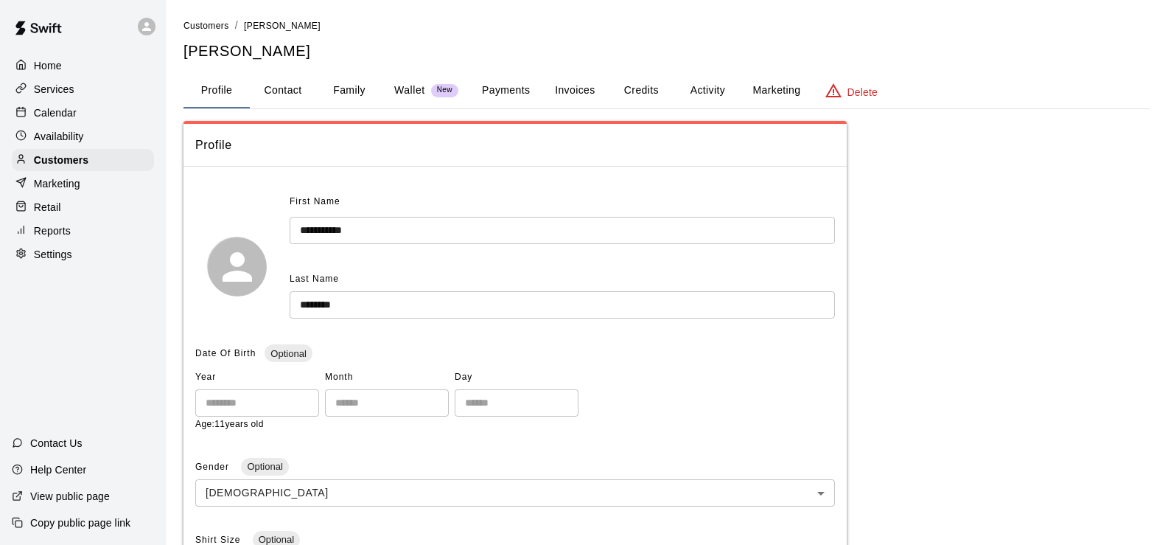
click at [649, 96] on button "Credits" at bounding box center [641, 90] width 66 height 35
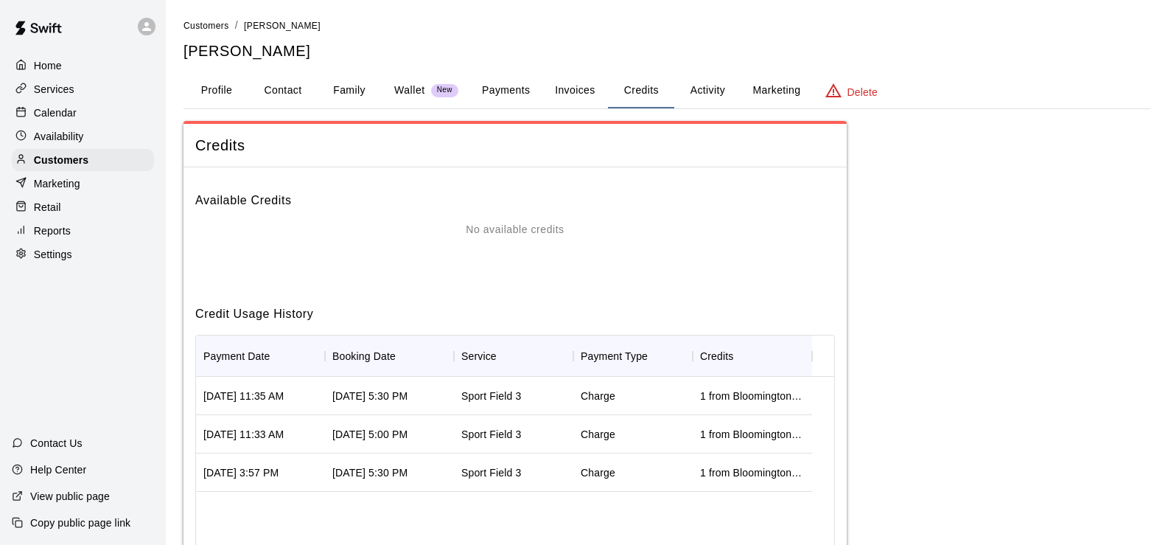
scroll to position [74, 0]
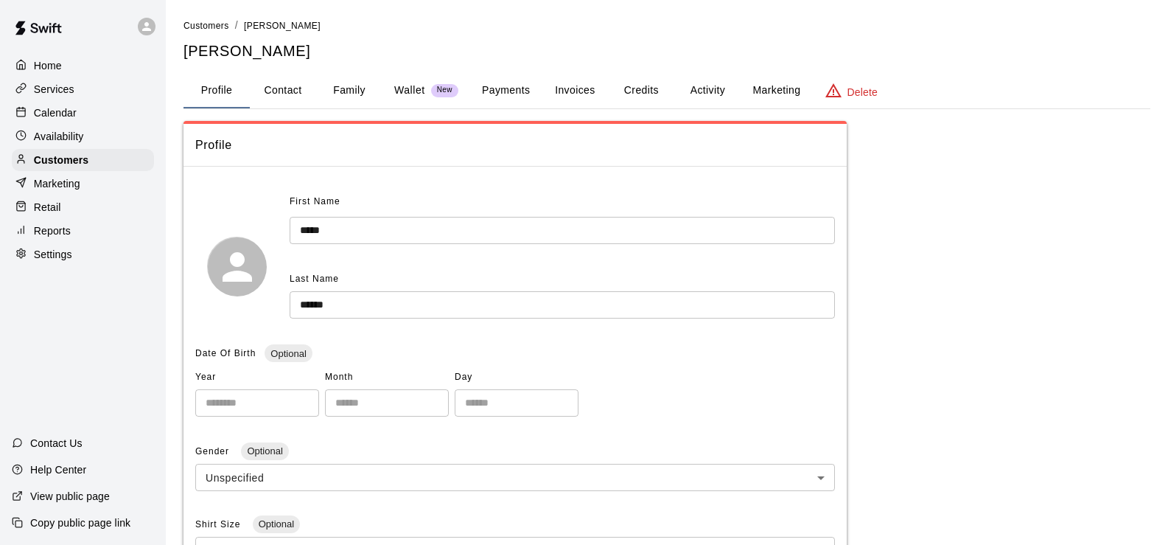
click at [715, 91] on button "Activity" at bounding box center [707, 90] width 66 height 35
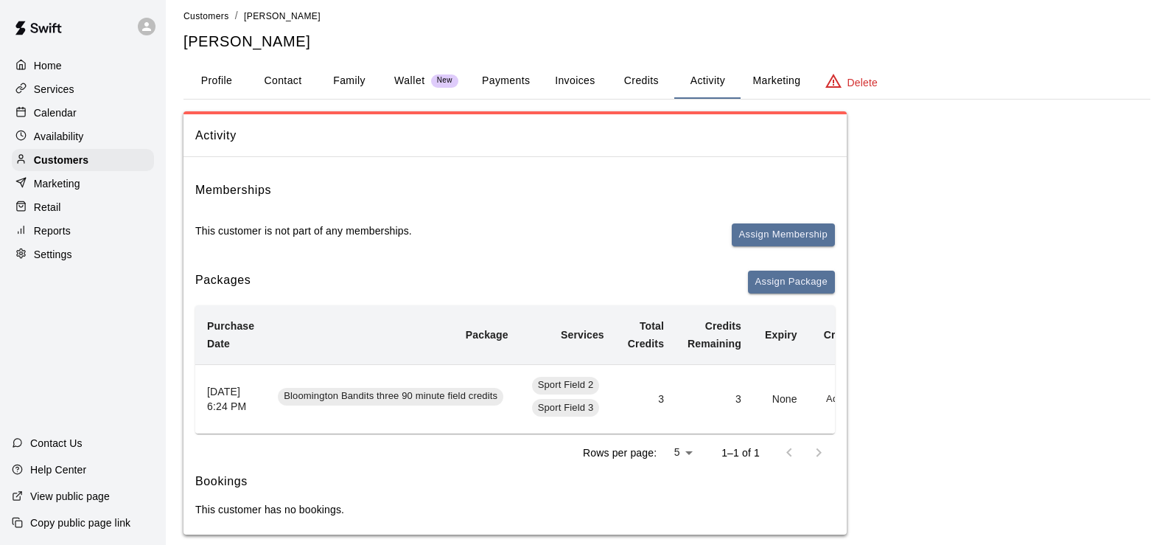
scroll to position [40, 0]
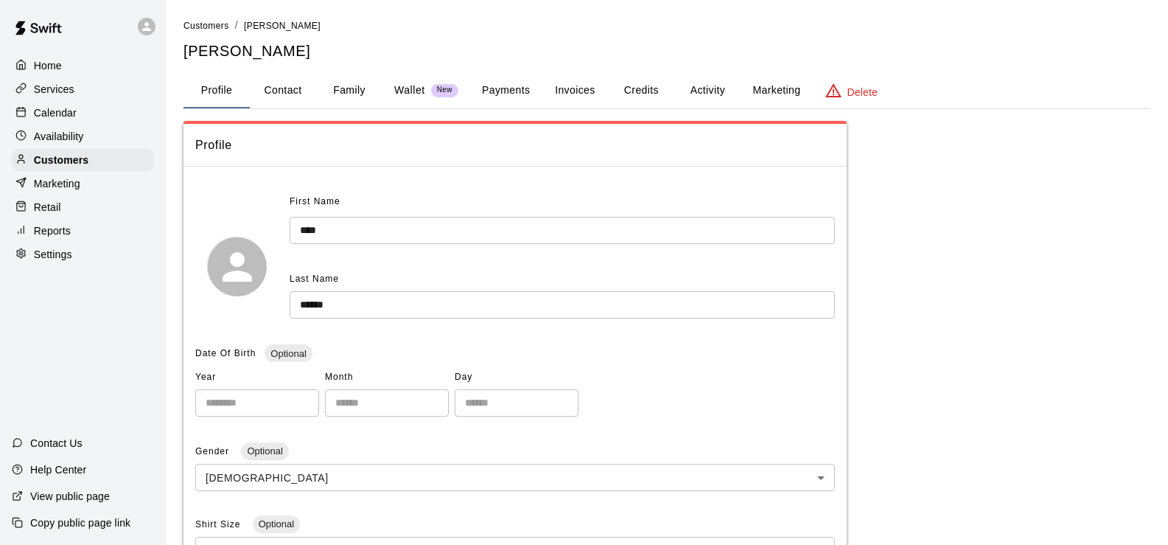
click at [635, 88] on button "Credits" at bounding box center [641, 90] width 66 height 35
click at [696, 95] on button "Activity" at bounding box center [707, 90] width 66 height 35
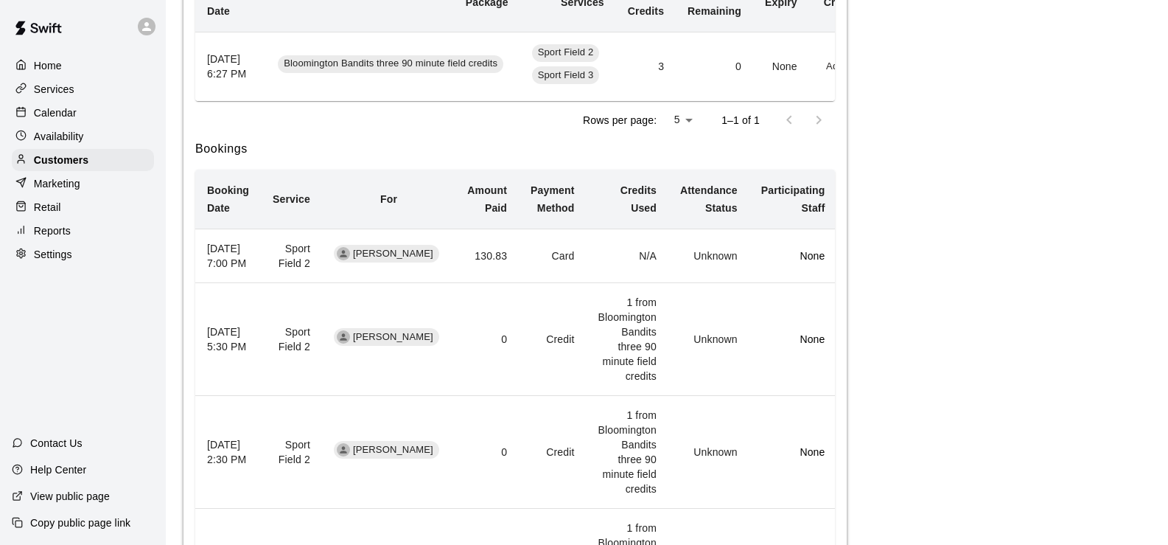
scroll to position [368, 0]
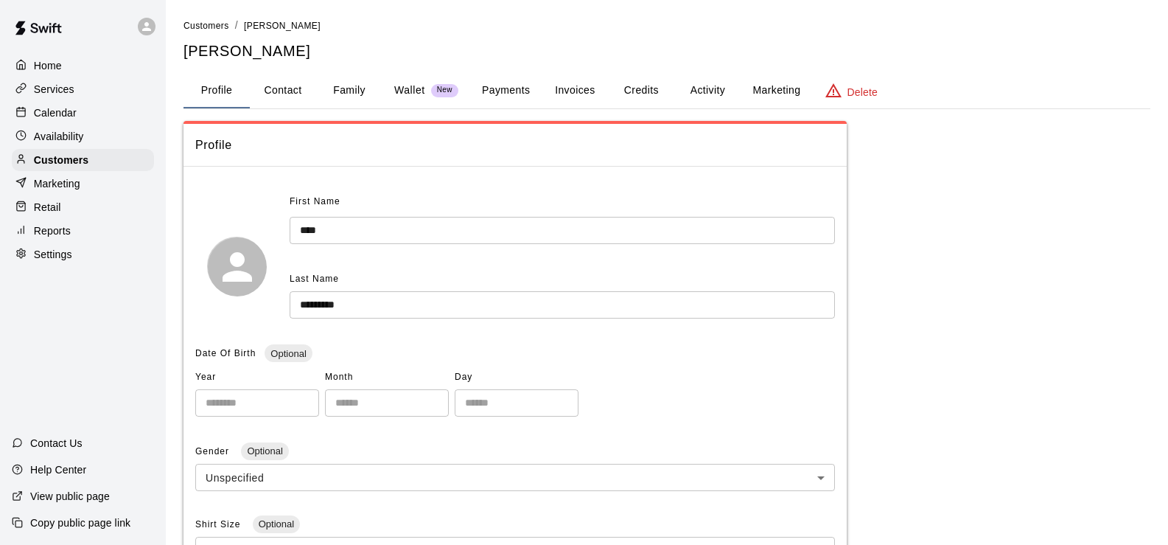
click at [710, 94] on button "Activity" at bounding box center [707, 90] width 66 height 35
click at [707, 91] on button "Activity" at bounding box center [707, 90] width 66 height 35
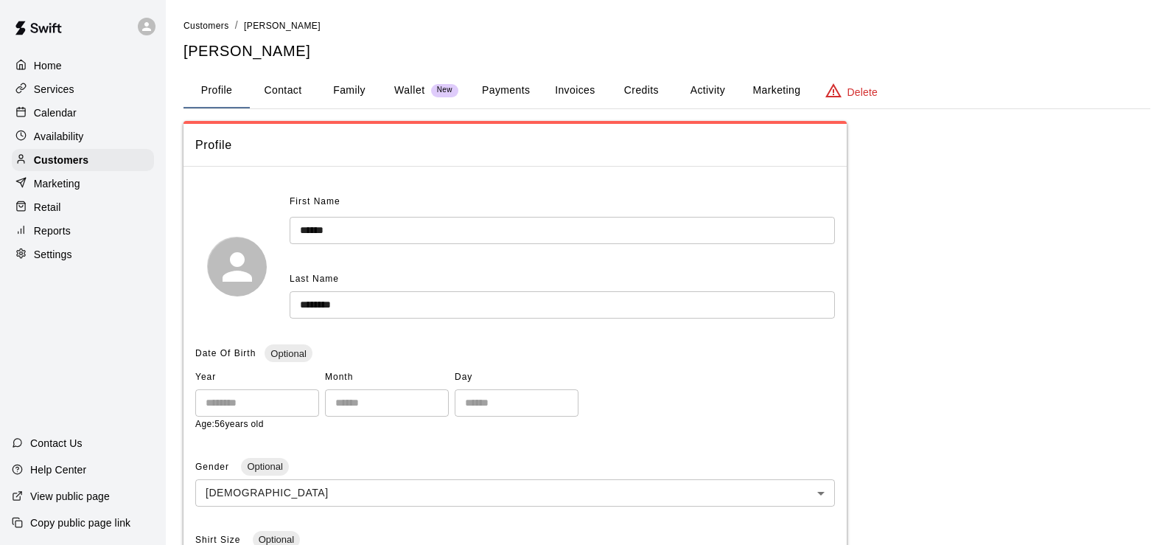
click at [715, 92] on button "Activity" at bounding box center [707, 90] width 66 height 35
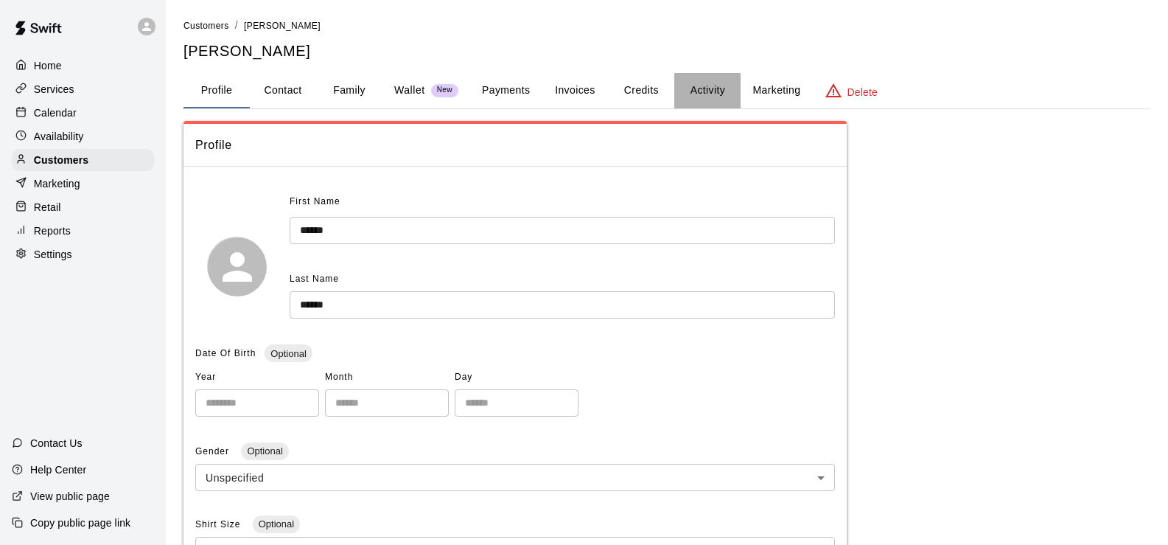
click at [707, 91] on button "Activity" at bounding box center [707, 90] width 66 height 35
click at [716, 87] on button "Activity" at bounding box center [707, 90] width 66 height 35
click at [702, 86] on button "Activity" at bounding box center [707, 90] width 66 height 35
click at [711, 91] on button "Activity" at bounding box center [707, 90] width 66 height 35
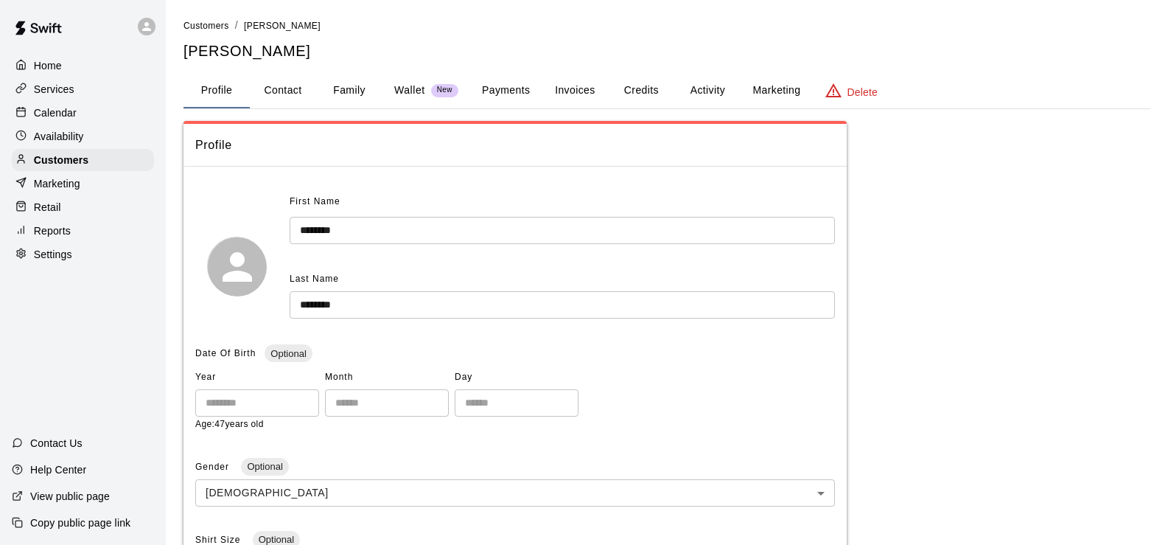
click at [724, 90] on button "Activity" at bounding box center [707, 90] width 66 height 35
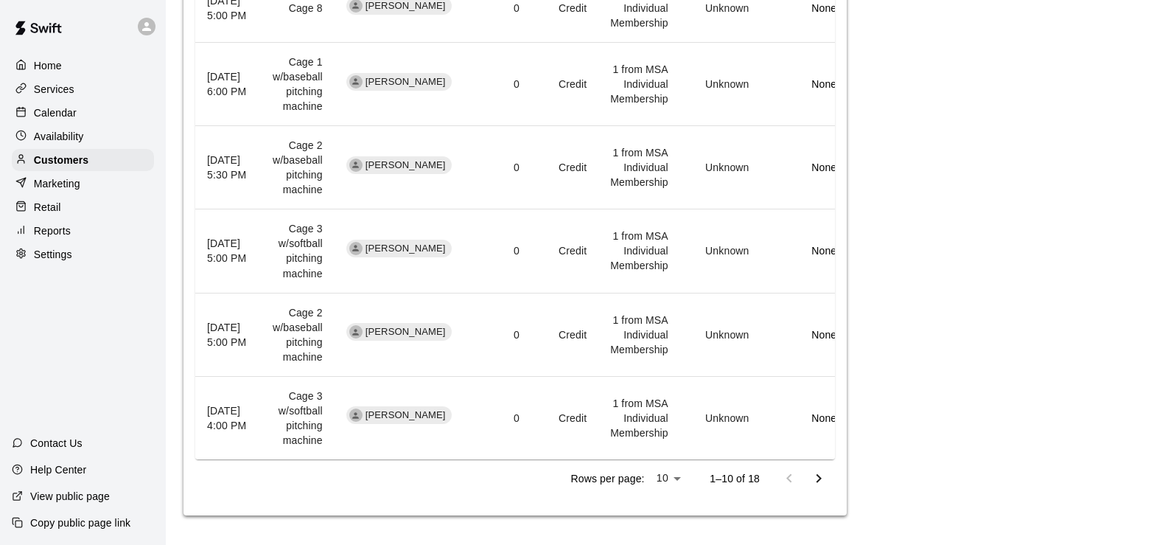
scroll to position [0, 1]
click at [817, 474] on icon "Go to next page" at bounding box center [819, 478] width 18 height 18
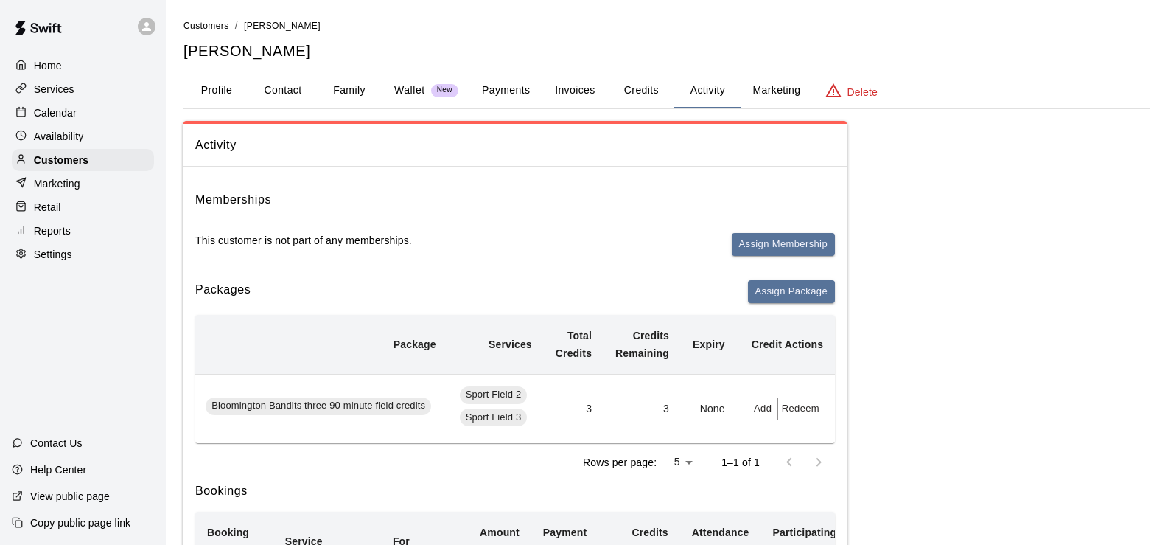
scroll to position [0, 0]
